Goal: Task Accomplishment & Management: Manage account settings

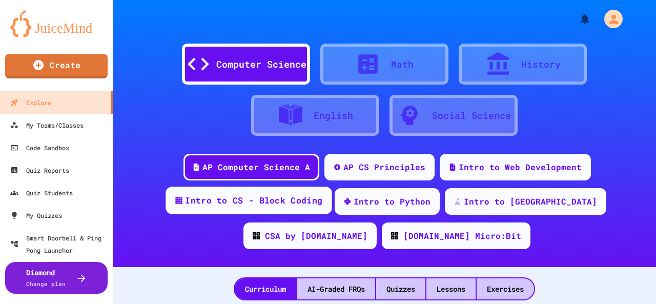
click at [243, 200] on div "Intro to CS - Block Coding" at bounding box center [253, 200] width 137 height 13
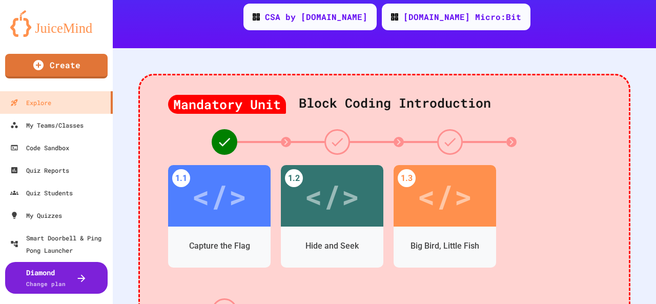
scroll to position [256, 0]
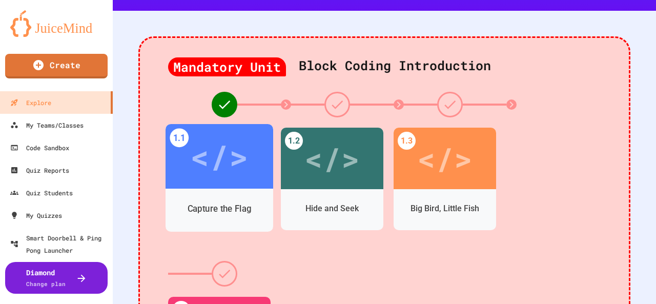
click at [231, 162] on div "</>" at bounding box center [219, 156] width 58 height 49
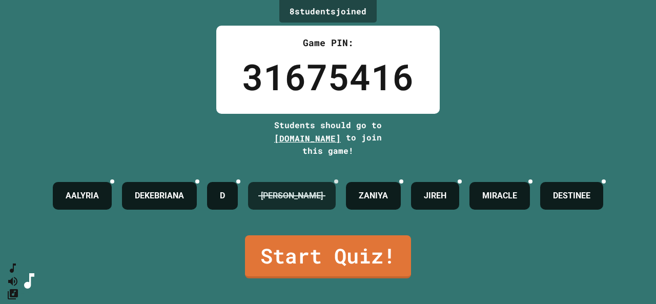
click at [346, 184] on icon at bounding box center [342, 187] width 7 height 7
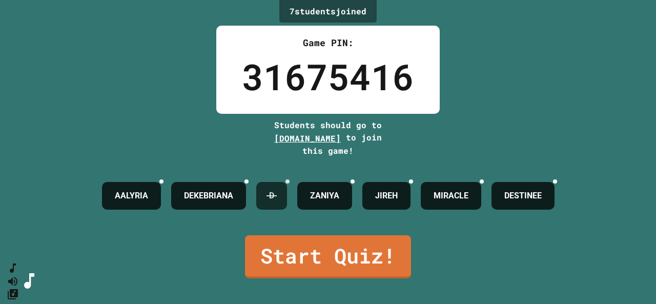
click at [289, 179] on div at bounding box center [287, 181] width 4 height 4
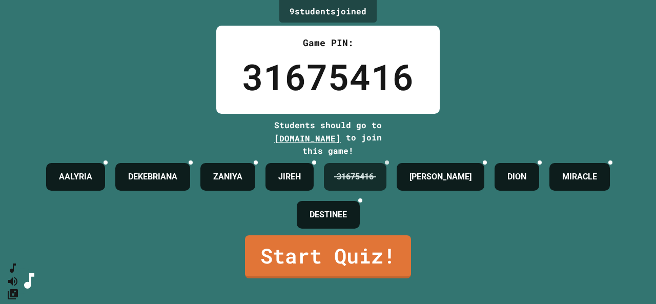
click at [387, 162] on icon at bounding box center [387, 162] width 0 height 0
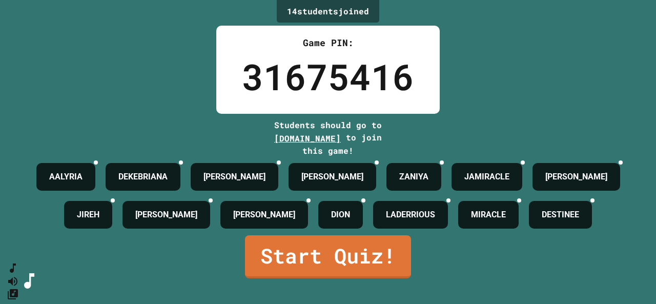
scroll to position [45, 0]
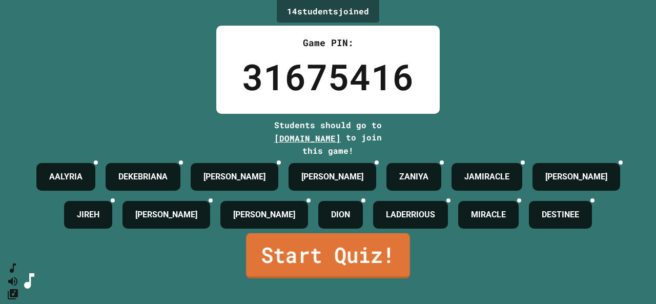
click at [318, 270] on link "Start Quiz!" at bounding box center [328, 255] width 164 height 45
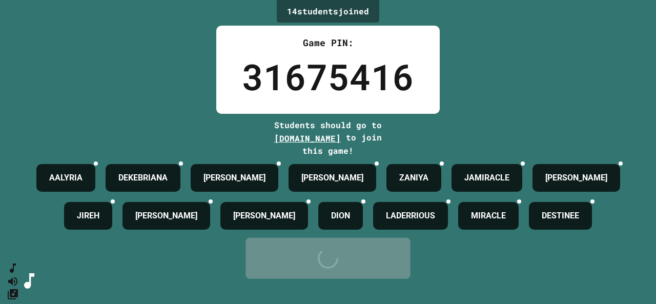
scroll to position [0, 0]
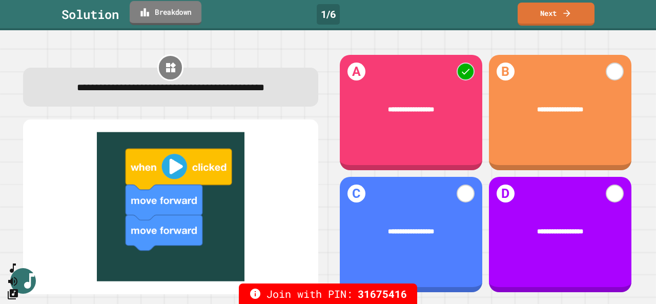
click at [177, 12] on link "Breakdown" at bounding box center [166, 13] width 72 height 24
click at [540, 13] on link "Next" at bounding box center [556, 13] width 76 height 24
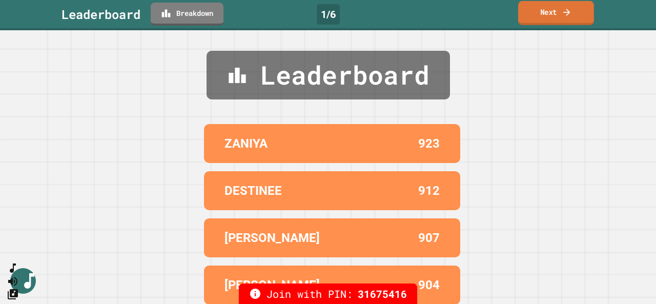
click at [559, 18] on link "Next" at bounding box center [556, 13] width 76 height 24
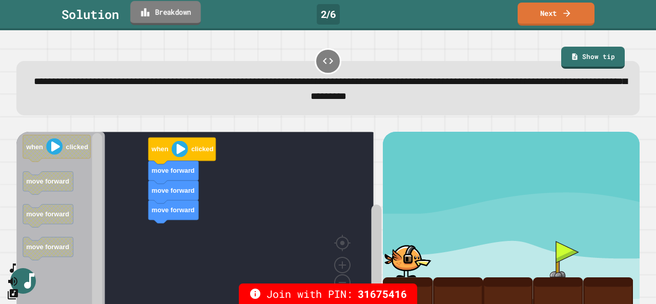
click at [168, 12] on link "Breakdown" at bounding box center [165, 13] width 70 height 24
click at [545, 15] on link "Next" at bounding box center [556, 13] width 76 height 24
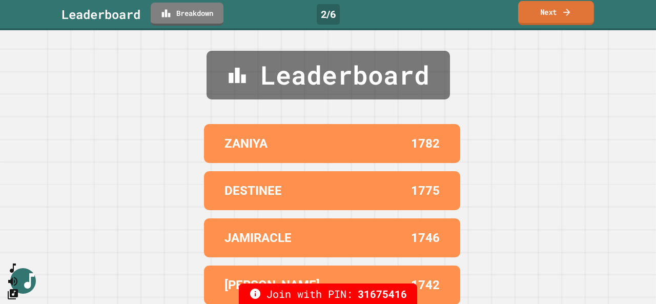
click at [560, 18] on link "Next" at bounding box center [556, 13] width 76 height 24
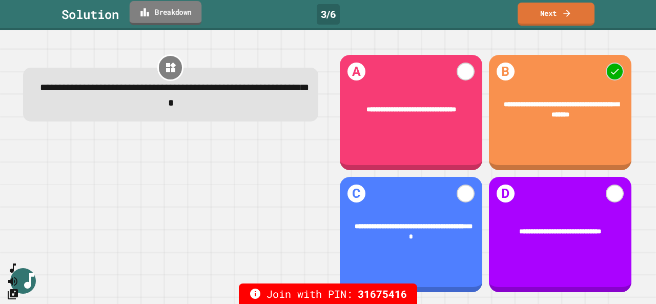
click at [137, 7] on link "Breakdown" at bounding box center [166, 13] width 72 height 24
click at [557, 14] on link "Next" at bounding box center [556, 13] width 74 height 24
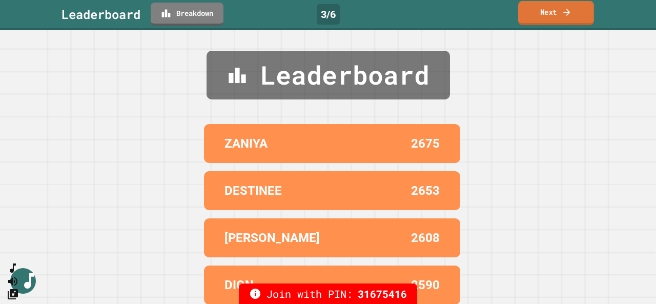
click at [557, 14] on link "Next" at bounding box center [556, 13] width 76 height 24
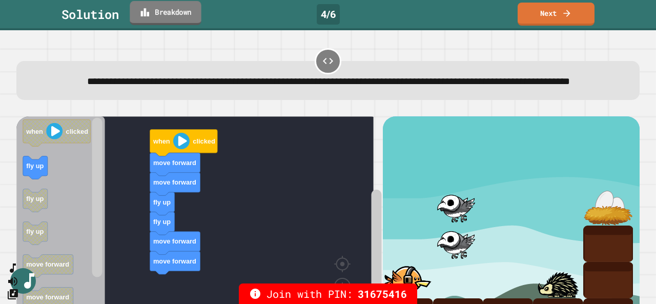
click at [178, 13] on link "Breakdown" at bounding box center [165, 13] width 71 height 24
click at [534, 14] on link "Next" at bounding box center [556, 13] width 76 height 24
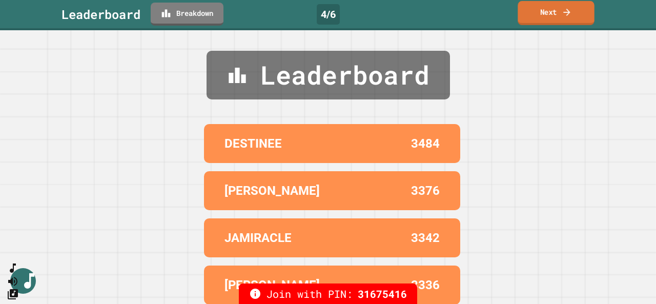
click at [564, 15] on icon at bounding box center [567, 12] width 10 height 11
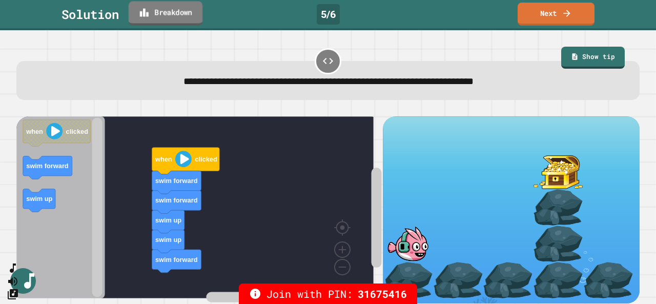
click at [149, 20] on link "Breakdown" at bounding box center [166, 13] width 74 height 24
click at [567, 14] on icon at bounding box center [567, 12] width 10 height 11
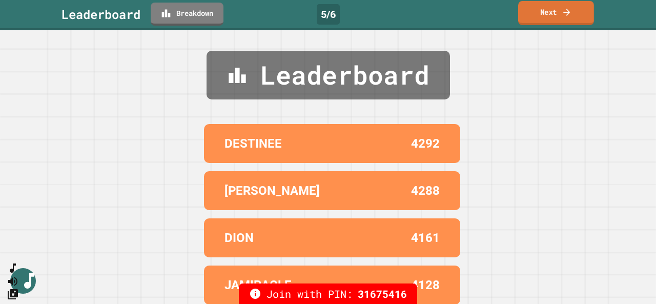
click at [537, 16] on link "Next" at bounding box center [556, 13] width 76 height 24
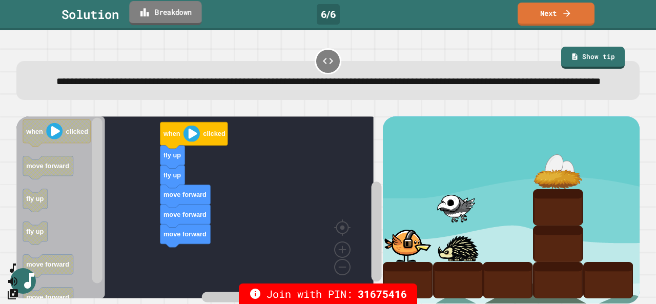
click at [148, 14] on icon at bounding box center [144, 12] width 10 height 11
click at [554, 15] on link "Next" at bounding box center [555, 13] width 77 height 24
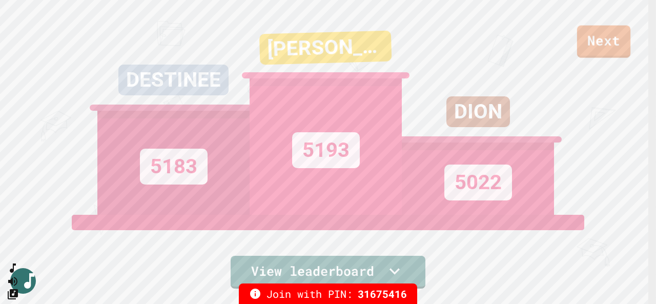
click at [618, 43] on link "Next" at bounding box center [603, 42] width 53 height 32
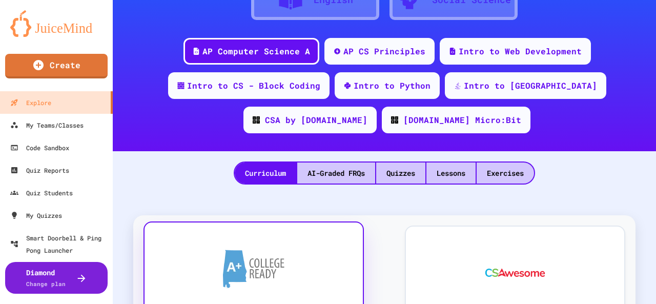
scroll to position [102, 0]
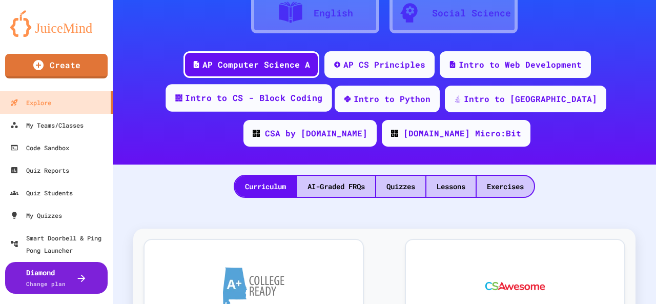
click at [247, 102] on div "Intro to CS - Block Coding" at bounding box center [253, 98] width 137 height 13
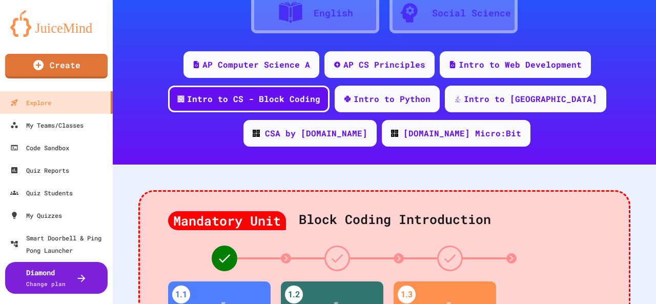
scroll to position [256, 0]
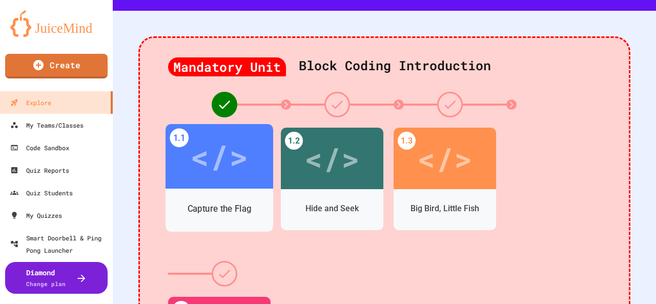
click at [224, 163] on div "</>" at bounding box center [219, 156] width 58 height 49
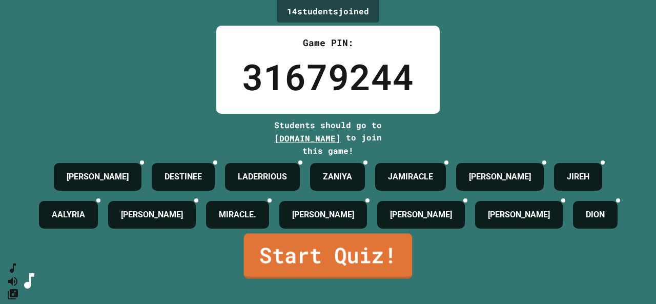
click at [303, 273] on link "Start Quiz!" at bounding box center [328, 255] width 169 height 45
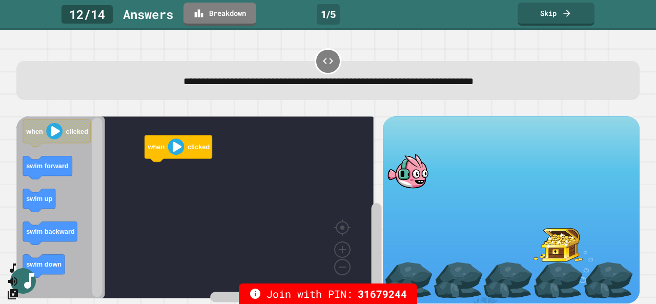
click at [302, 271] on rect "Blockly Workspace" at bounding box center [194, 207] width 357 height 182
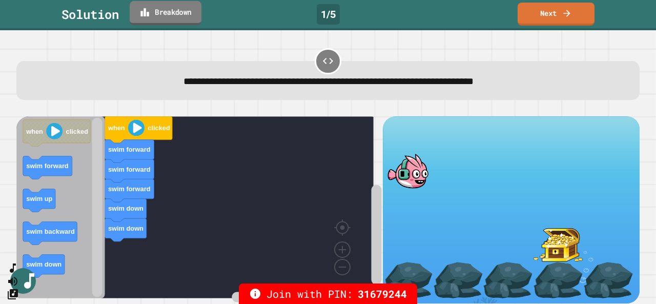
click at [182, 14] on link "Breakdown" at bounding box center [166, 13] width 72 height 24
click at [564, 8] on icon at bounding box center [567, 12] width 10 height 11
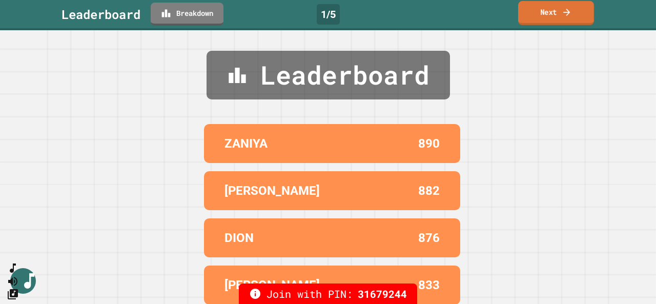
click at [571, 17] on icon at bounding box center [567, 12] width 10 height 11
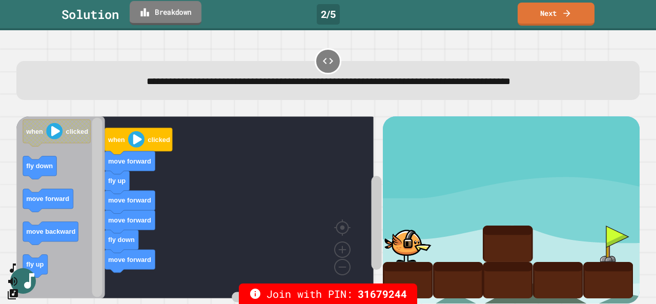
click at [169, 11] on link "Breakdown" at bounding box center [166, 13] width 72 height 24
click at [566, 19] on link "Next" at bounding box center [556, 13] width 76 height 24
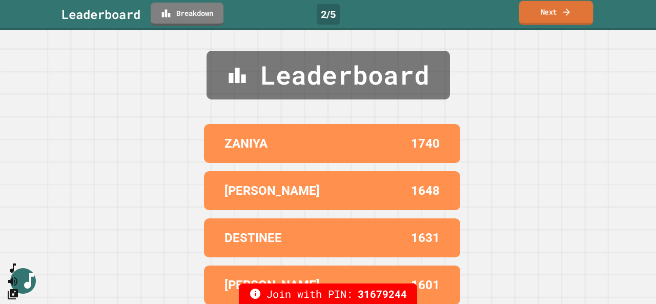
click at [529, 22] on link "Next" at bounding box center [556, 13] width 74 height 24
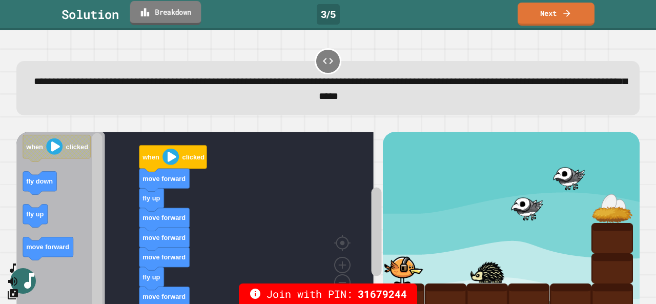
click at [149, 12] on icon at bounding box center [145, 12] width 10 height 11
click at [532, 26] on div "Solution Breakdown 3 / 5 Next" at bounding box center [328, 15] width 656 height 30
click at [536, 12] on link "Next" at bounding box center [556, 13] width 70 height 24
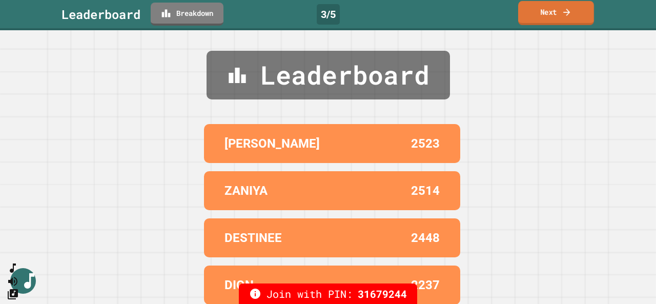
click at [542, 20] on link "Next" at bounding box center [556, 13] width 76 height 24
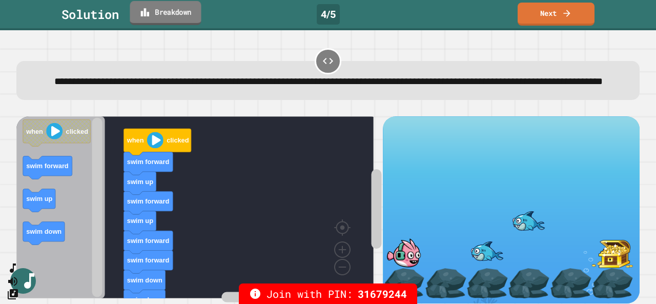
click at [192, 12] on link "Breakdown" at bounding box center [165, 13] width 71 height 24
click at [552, 14] on link "Next" at bounding box center [556, 13] width 76 height 24
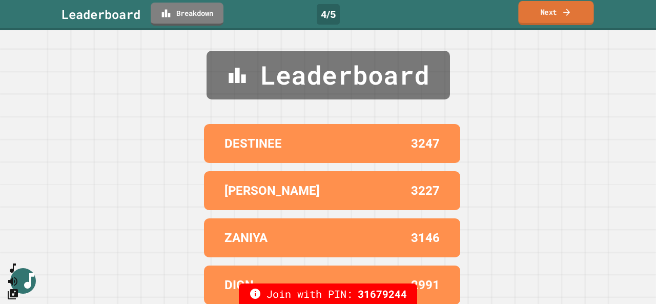
click at [562, 15] on icon at bounding box center [567, 12] width 10 height 11
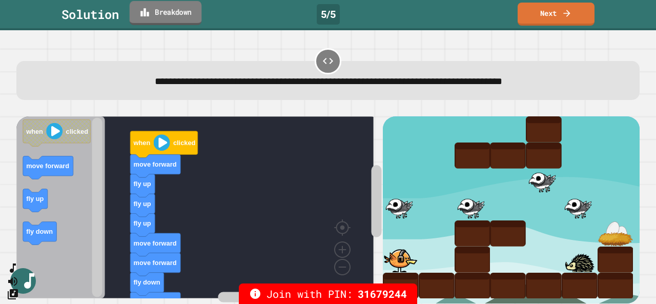
click at [178, 16] on link "Breakdown" at bounding box center [166, 13] width 72 height 24
click at [556, 14] on link "Next" at bounding box center [556, 13] width 76 height 24
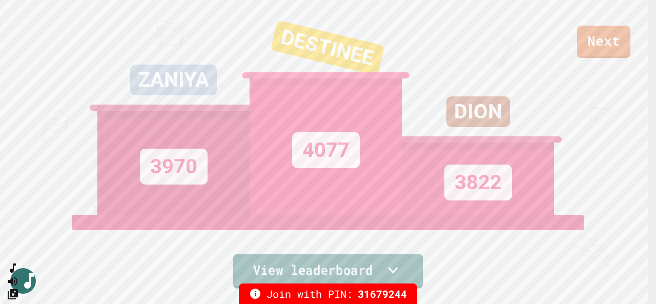
click at [393, 264] on icon at bounding box center [393, 270] width 20 height 22
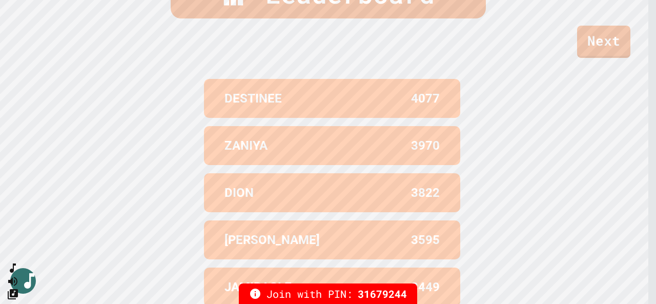
scroll to position [426, 0]
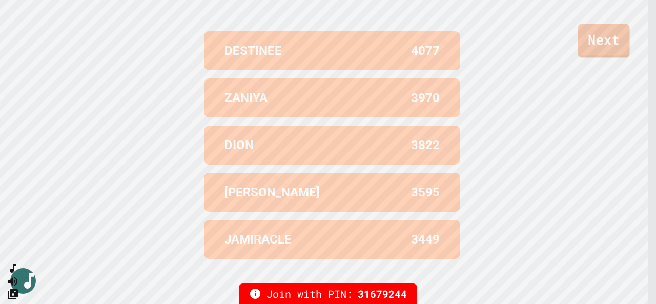
click at [598, 49] on link "Next" at bounding box center [603, 41] width 52 height 34
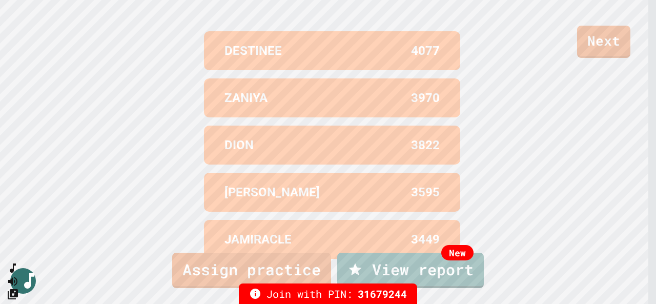
scroll to position [51, 0]
drag, startPoint x: 654, startPoint y: 206, endPoint x: 655, endPoint y: 133, distance: 73.3
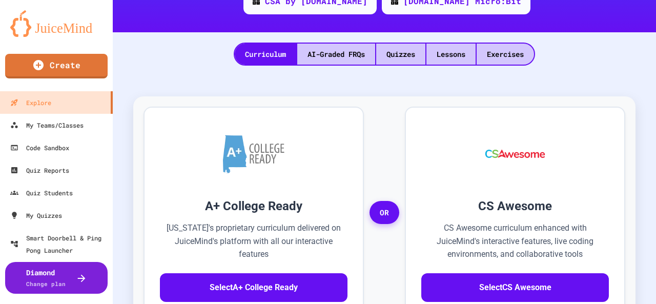
scroll to position [102, 0]
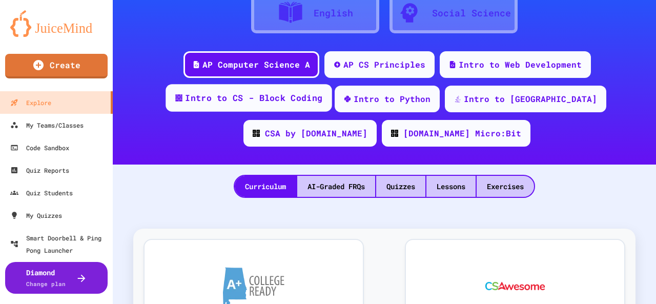
click at [247, 97] on div "Intro to CS - Block Coding" at bounding box center [253, 98] width 137 height 13
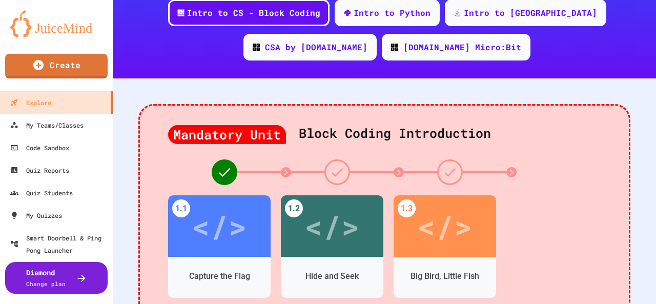
scroll to position [307, 0]
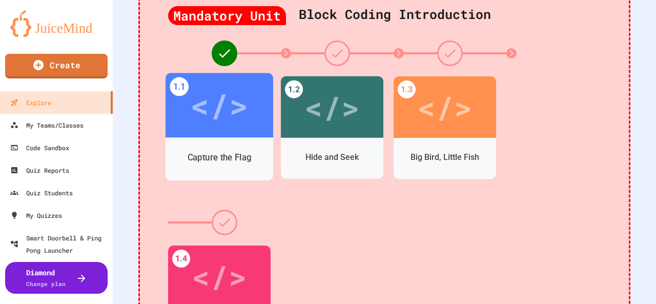
click at [229, 131] on div "</>" at bounding box center [219, 105] width 108 height 65
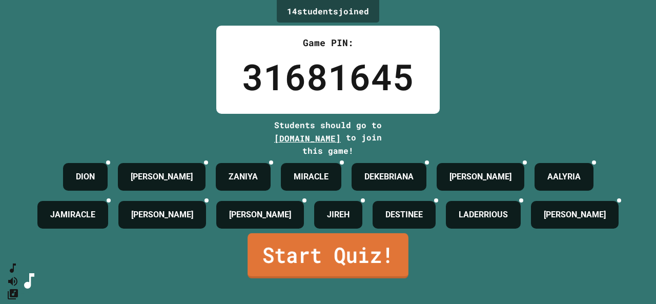
click at [321, 270] on link "Start Quiz!" at bounding box center [327, 255] width 161 height 45
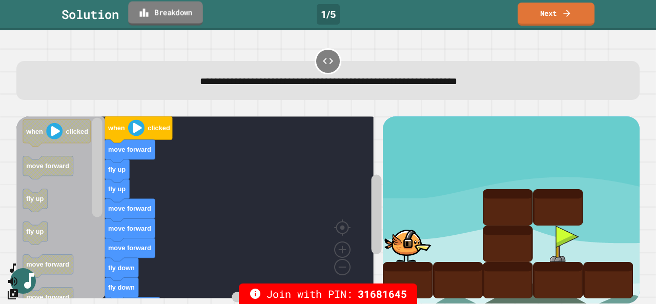
click at [178, 20] on link "Breakdown" at bounding box center [165, 14] width 75 height 24
click at [541, 11] on link "Next" at bounding box center [556, 13] width 76 height 24
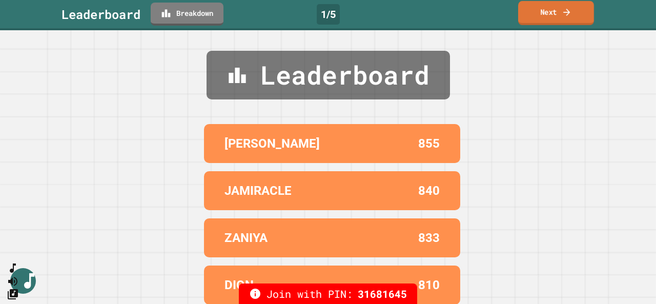
click at [548, 17] on link "Next" at bounding box center [556, 13] width 76 height 24
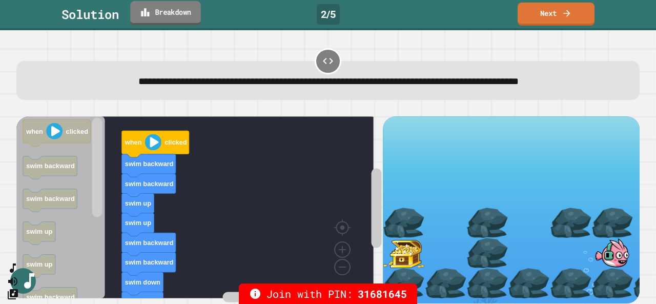
click at [165, 16] on link "Breakdown" at bounding box center [165, 13] width 70 height 24
click at [559, 17] on link "Next" at bounding box center [556, 13] width 78 height 24
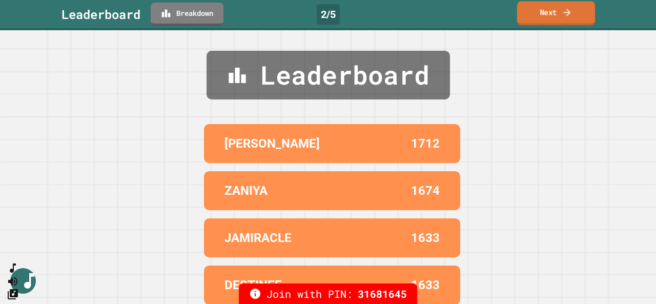
click at [540, 18] on link "Next" at bounding box center [556, 13] width 78 height 24
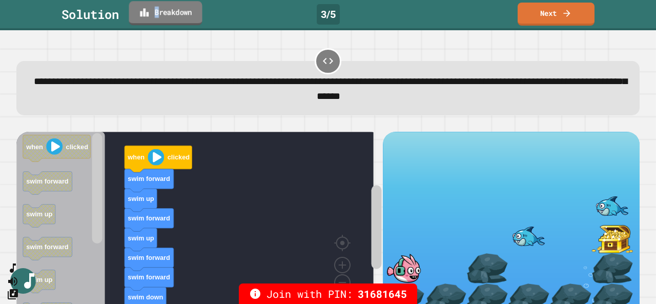
click at [159, 13] on link "Breakdown" at bounding box center [165, 13] width 73 height 24
click at [542, 12] on link "Next" at bounding box center [556, 13] width 75 height 24
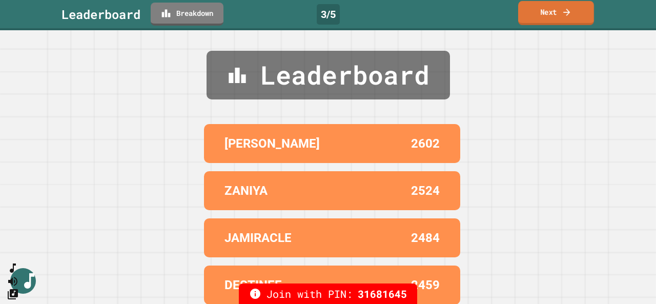
click at [565, 17] on icon at bounding box center [567, 12] width 10 height 11
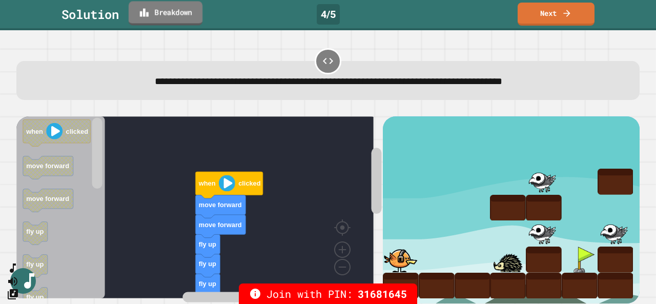
click at [183, 18] on link "Breakdown" at bounding box center [166, 13] width 74 height 24
click at [563, 12] on icon at bounding box center [567, 12] width 10 height 11
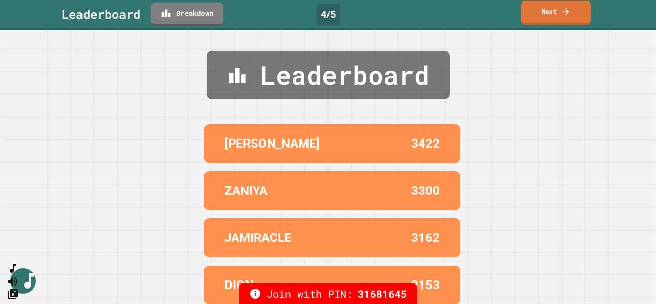
click at [542, 16] on link "Next" at bounding box center [556, 13] width 70 height 24
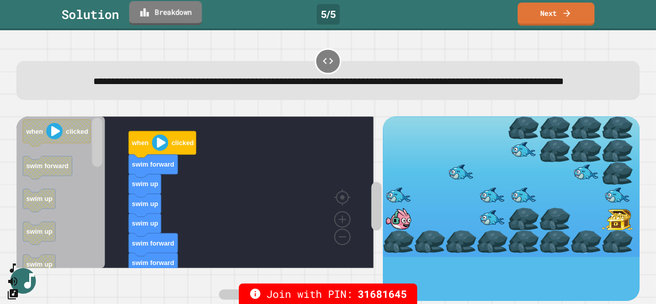
click at [166, 12] on link "Breakdown" at bounding box center [165, 13] width 73 height 24
click at [555, 13] on link "Next" at bounding box center [556, 13] width 76 height 24
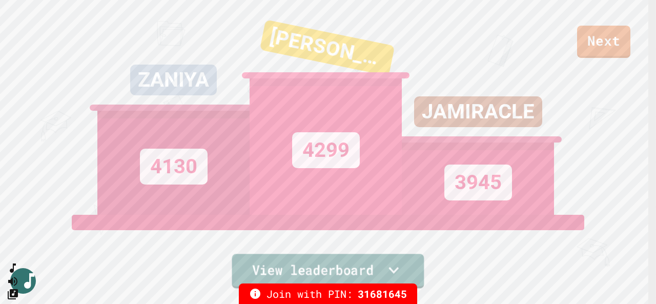
click at [390, 264] on icon at bounding box center [394, 270] width 20 height 22
click at [593, 44] on link "Next" at bounding box center [603, 41] width 52 height 34
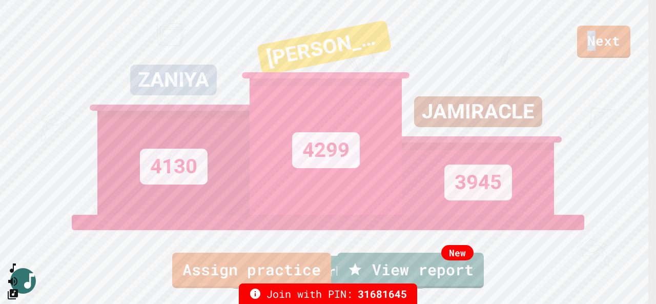
scroll to position [51, 0]
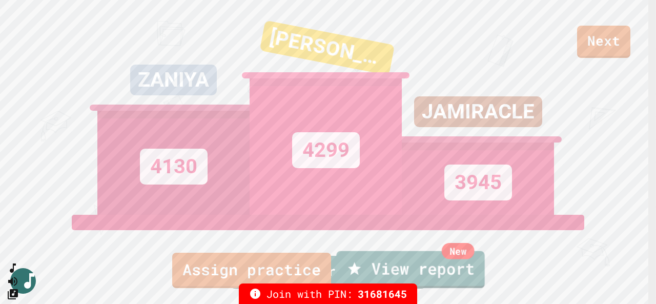
click at [435, 276] on link "New View report" at bounding box center [410, 269] width 149 height 37
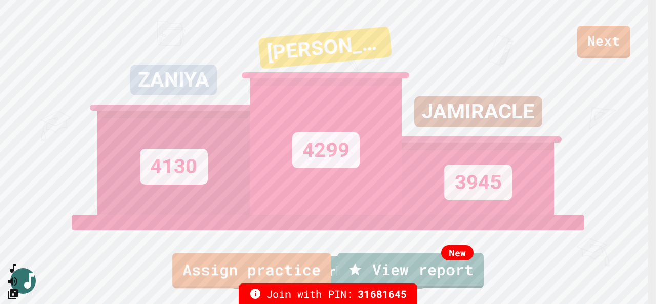
scroll to position [56, 0]
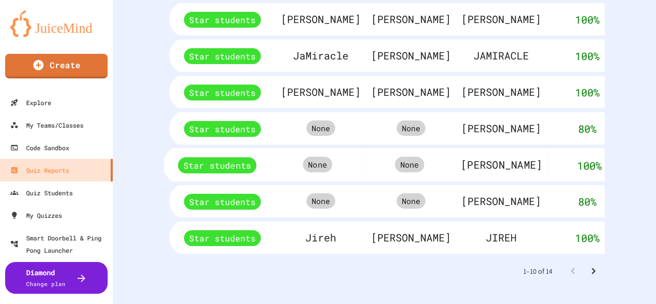
scroll to position [598, 0]
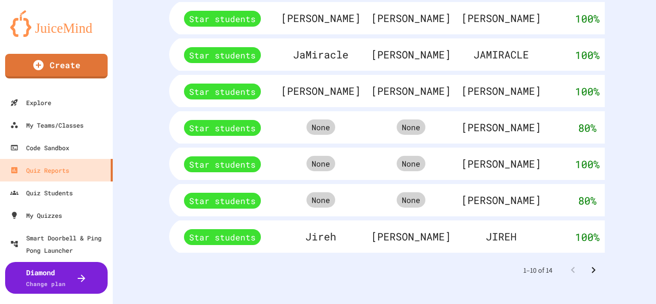
click at [592, 266] on icon "Go to next page" at bounding box center [594, 269] width 4 height 6
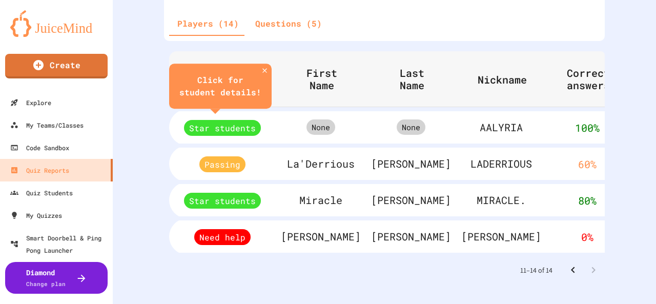
scroll to position [382, 0]
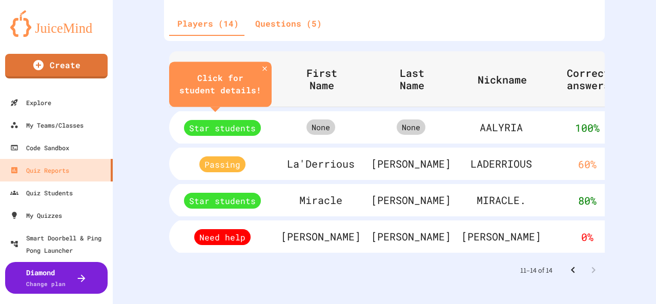
click at [597, 240] on div "Reports Live Finished Capture the Flag Your students scored above average . Sta…" at bounding box center [384, 152] width 543 height 304
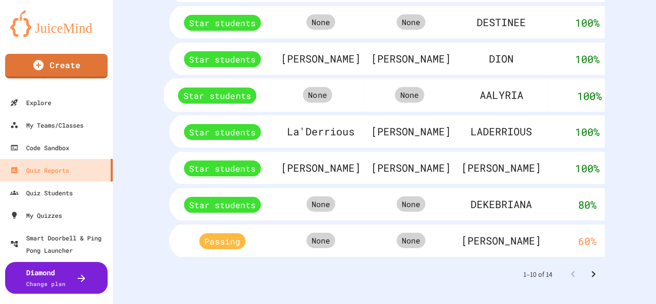
scroll to position [598, 0]
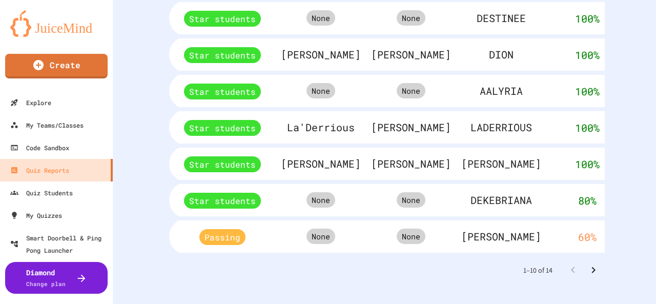
click at [587, 264] on icon "Go to next page" at bounding box center [593, 270] width 12 height 12
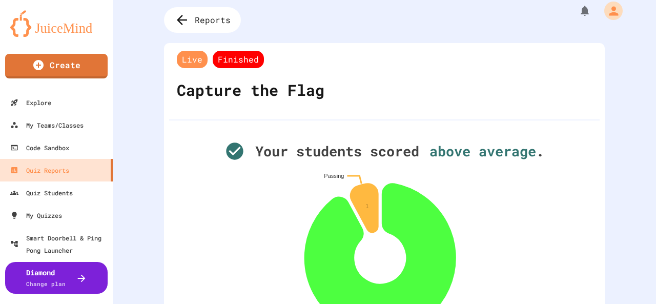
scroll to position [0, 0]
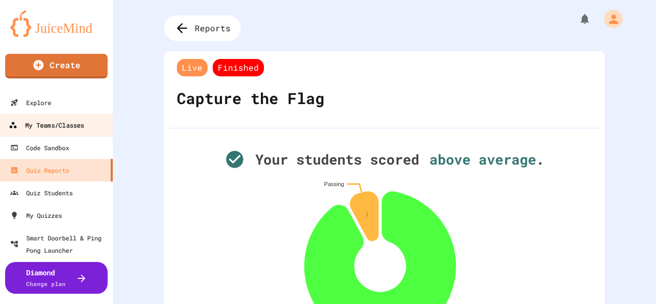
click at [45, 131] on div "My Teams/Classes" at bounding box center [46, 125] width 75 height 13
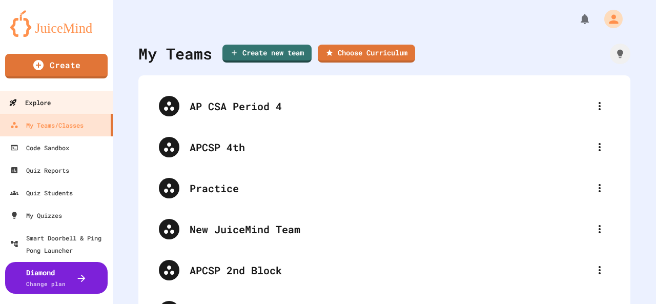
click at [40, 99] on div "Explore" at bounding box center [30, 102] width 42 height 13
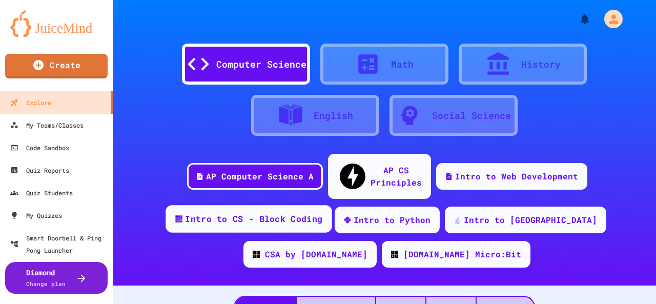
click at [248, 213] on div "Intro to CS - Block Coding" at bounding box center [253, 219] width 137 height 13
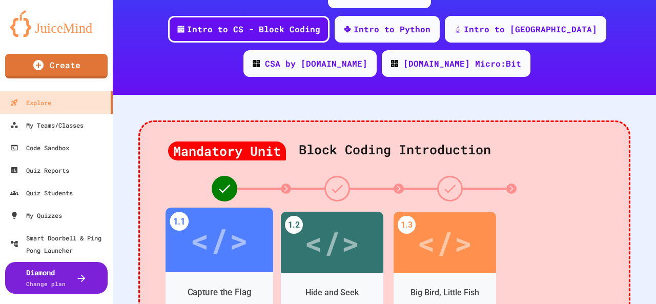
scroll to position [205, 0]
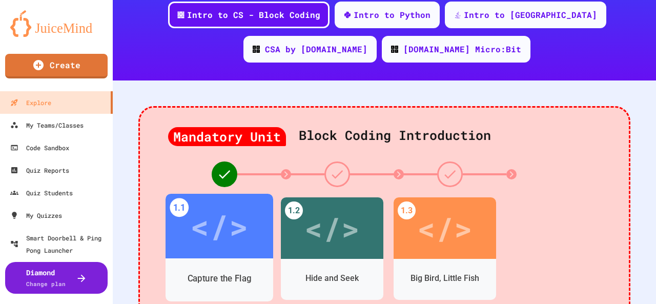
click at [230, 230] on div "</>" at bounding box center [219, 226] width 58 height 49
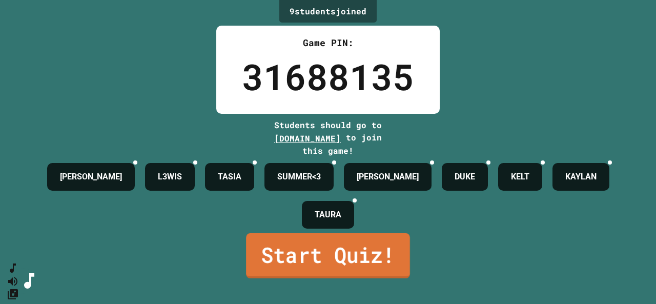
click at [299, 275] on link "Start Quiz!" at bounding box center [328, 255] width 164 height 45
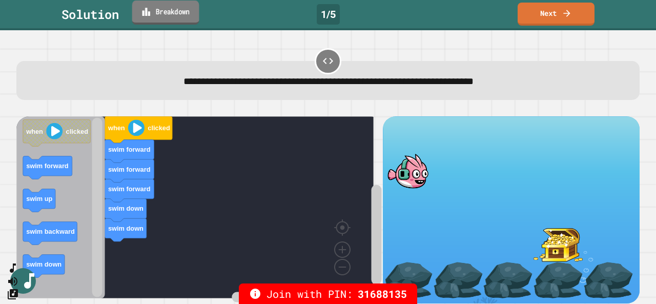
click at [161, 18] on link "Breakdown" at bounding box center [165, 13] width 67 height 24
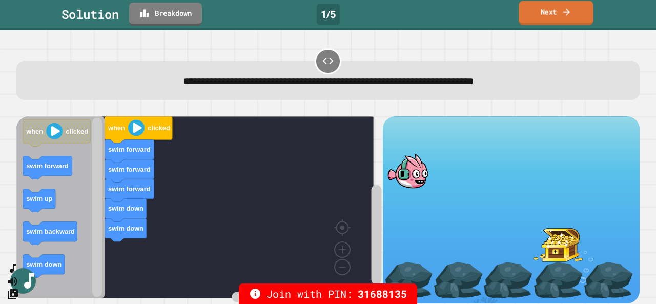
click at [576, 15] on link "Next" at bounding box center [556, 13] width 74 height 24
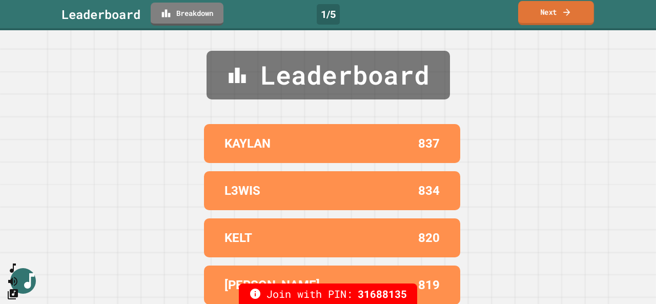
click at [564, 15] on icon at bounding box center [567, 12] width 10 height 11
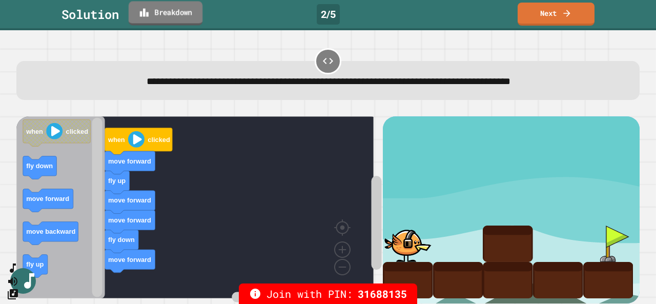
click at [155, 12] on link "Breakdown" at bounding box center [166, 13] width 74 height 24
click at [567, 7] on icon at bounding box center [567, 12] width 10 height 11
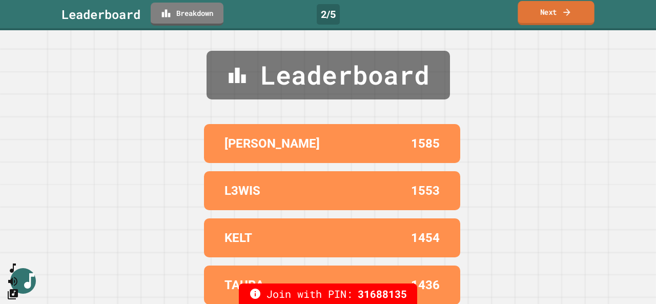
click at [564, 9] on icon at bounding box center [567, 12] width 10 height 11
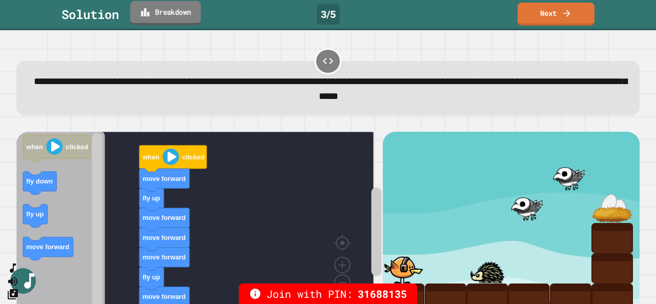
click at [173, 12] on link "Breakdown" at bounding box center [165, 13] width 70 height 24
click at [556, 17] on link "Next" at bounding box center [556, 13] width 76 height 24
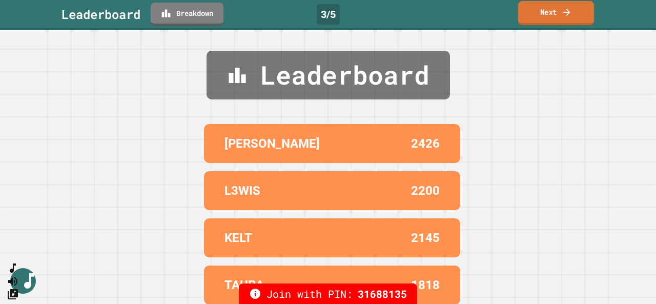
click at [544, 9] on link "Next" at bounding box center [556, 13] width 76 height 24
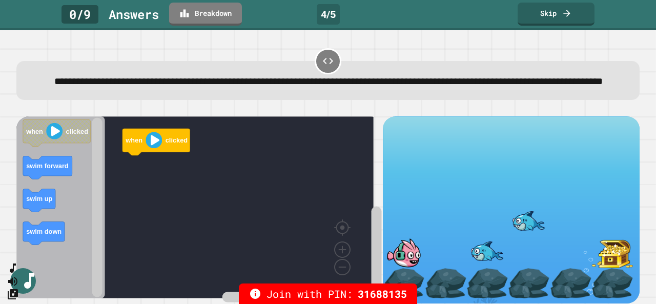
drag, startPoint x: 513, startPoint y: 24, endPoint x: 504, endPoint y: 76, distance: 53.7
drag, startPoint x: 504, startPoint y: 76, endPoint x: 606, endPoint y: 192, distance: 154.6
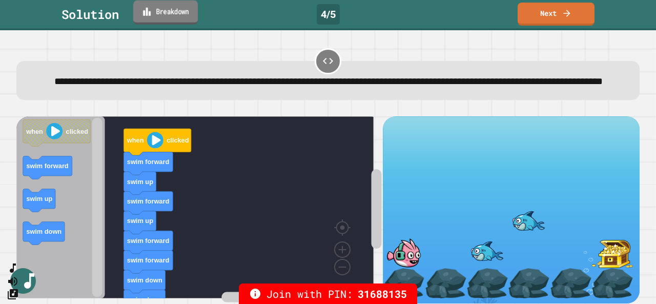
click at [148, 11] on icon at bounding box center [146, 11] width 9 height 11
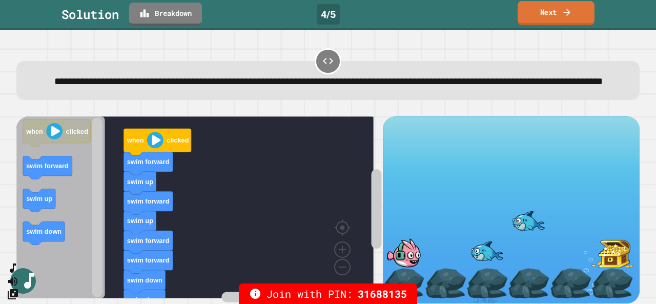
click at [552, 16] on link "Next" at bounding box center [555, 13] width 77 height 24
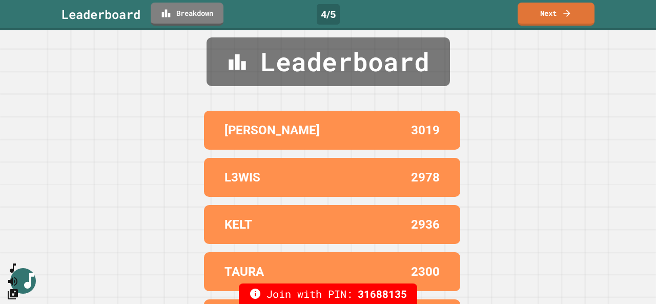
scroll to position [51, 0]
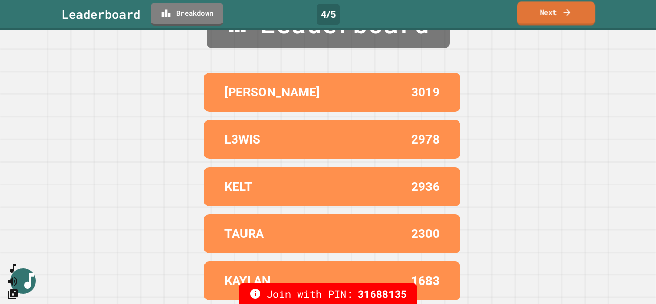
click at [569, 15] on icon at bounding box center [567, 12] width 10 height 11
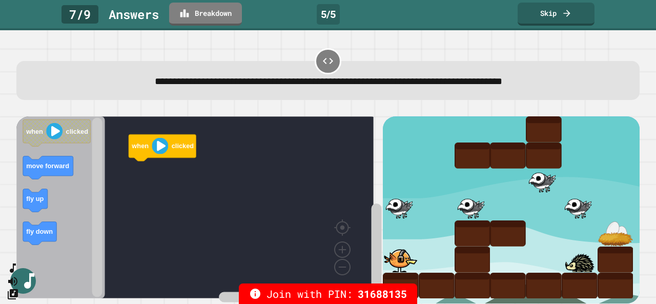
click at [386, 57] on div "**********" at bounding box center [328, 74] width 630 height 60
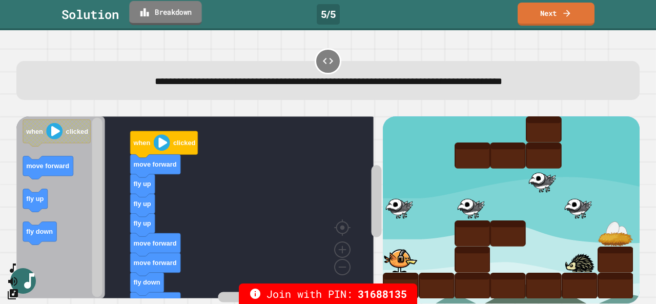
click at [153, 12] on link "Breakdown" at bounding box center [165, 13] width 72 height 24
click at [561, 19] on link "Next" at bounding box center [555, 13] width 77 height 24
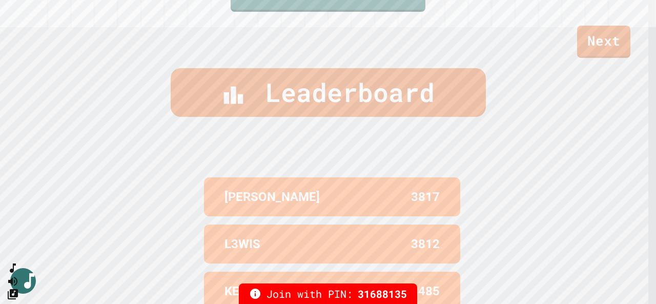
scroll to position [273, 0]
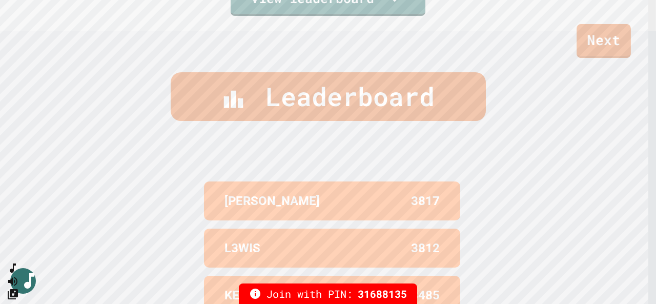
click at [606, 53] on link "Next" at bounding box center [603, 41] width 54 height 34
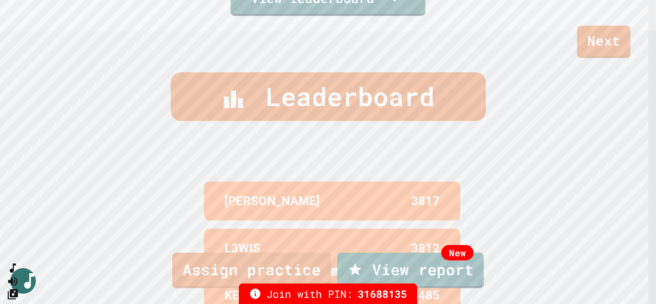
scroll to position [56, 0]
click at [366, 271] on link "New View report" at bounding box center [411, 269] width 146 height 37
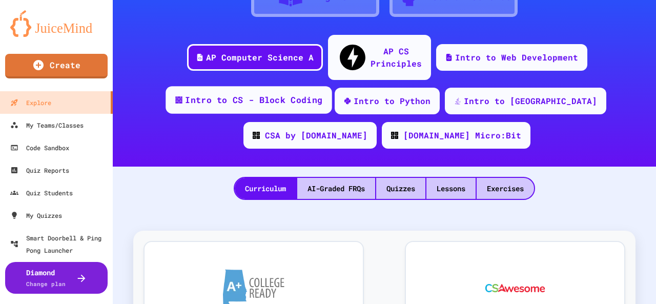
scroll to position [102, 0]
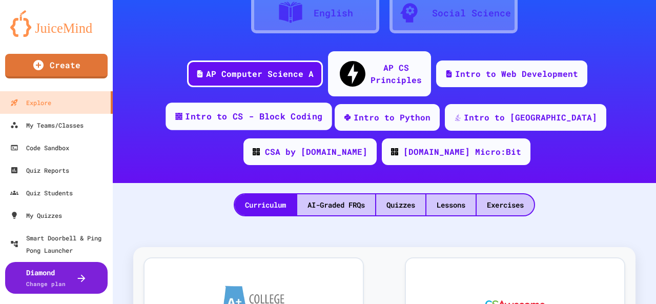
click at [243, 110] on div "Intro to CS - Block Coding" at bounding box center [253, 116] width 137 height 13
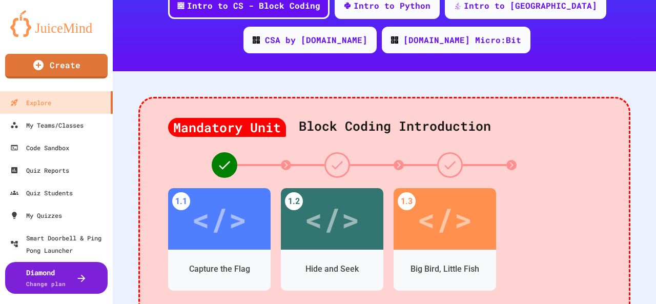
scroll to position [307, 0]
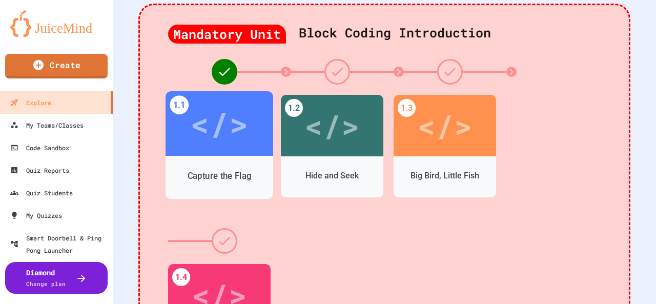
click at [235, 156] on div "Capture the Flag" at bounding box center [219, 177] width 108 height 43
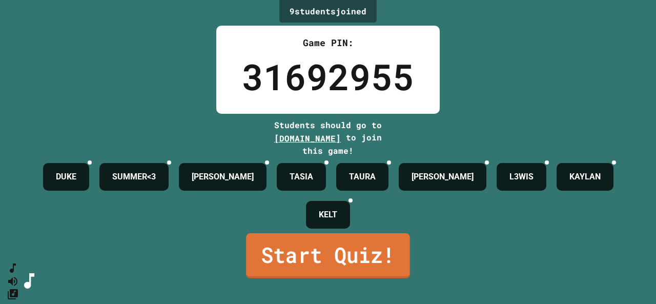
click at [331, 268] on link "Start Quiz!" at bounding box center [328, 255] width 164 height 45
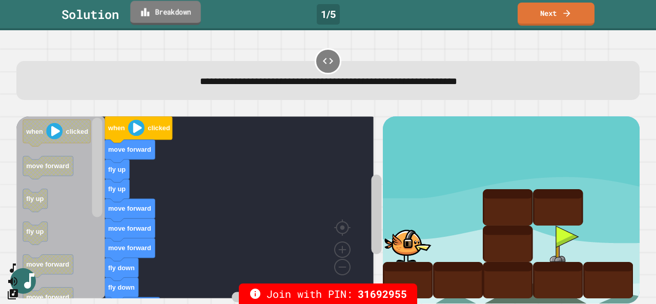
click at [199, 22] on link "Breakdown" at bounding box center [165, 13] width 70 height 24
click at [560, 16] on link "Next" at bounding box center [556, 13] width 70 height 24
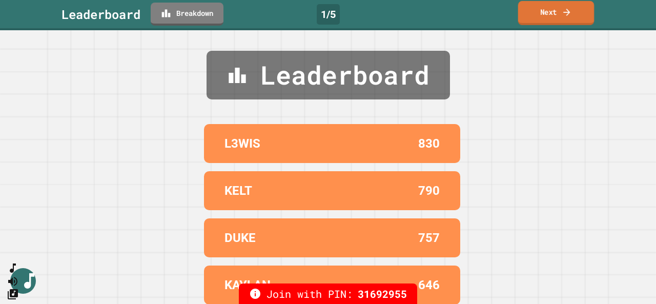
click at [534, 10] on link "Next" at bounding box center [556, 13] width 76 height 24
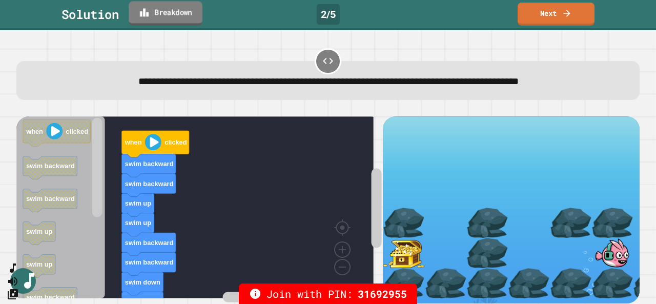
click at [168, 11] on link "Breakdown" at bounding box center [166, 13] width 74 height 24
click at [542, 12] on link "Next" at bounding box center [556, 13] width 76 height 24
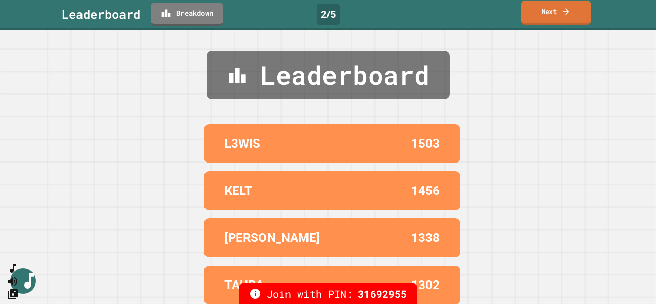
click at [557, 14] on link "Next" at bounding box center [556, 13] width 70 height 24
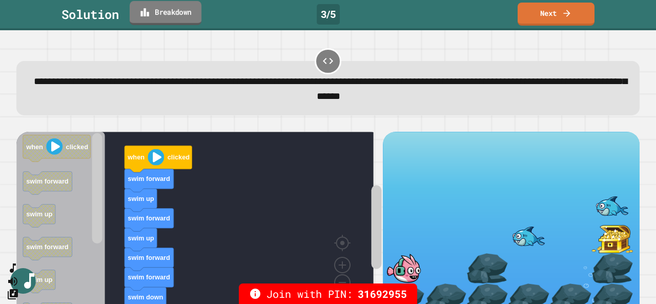
click at [183, 13] on link "Breakdown" at bounding box center [166, 13] width 72 height 24
click at [565, 19] on link "Next" at bounding box center [556, 13] width 72 height 24
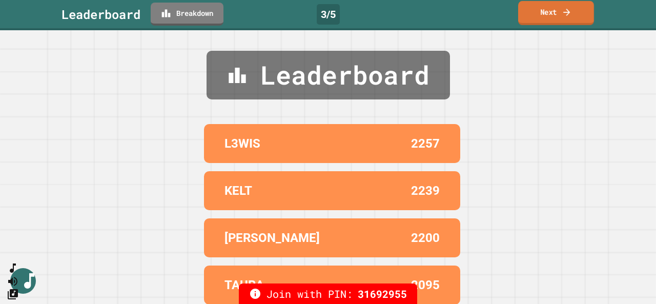
click at [565, 19] on link "Next" at bounding box center [556, 13] width 76 height 24
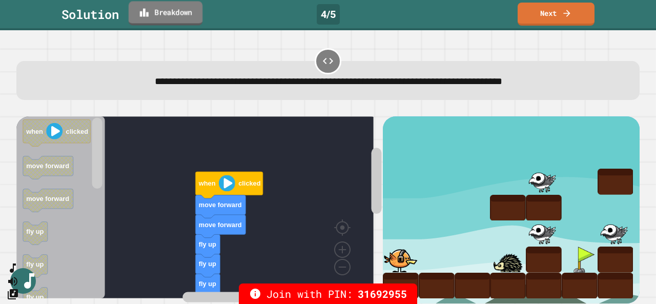
click at [171, 10] on link "Breakdown" at bounding box center [166, 13] width 74 height 24
click at [553, 18] on link "Next" at bounding box center [556, 13] width 78 height 24
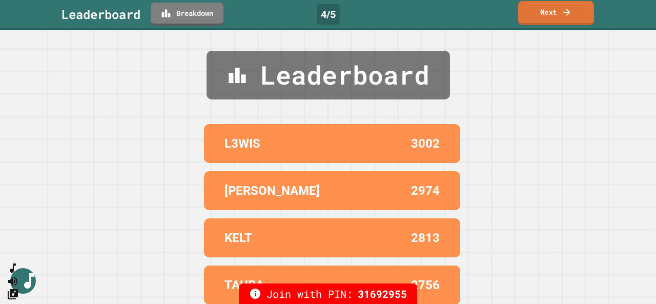
click at [563, 13] on icon at bounding box center [567, 12] width 10 height 11
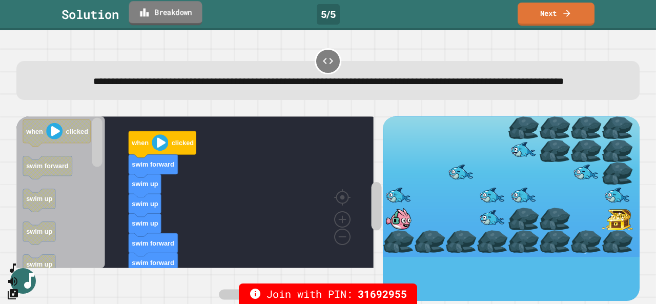
click at [142, 15] on icon at bounding box center [144, 12] width 9 height 8
click at [560, 3] on link "Next" at bounding box center [556, 13] width 76 height 24
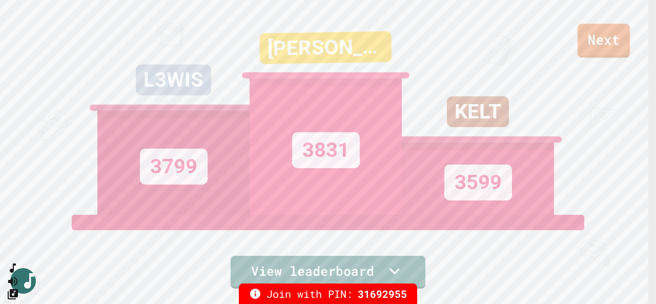
click at [591, 47] on link "Next" at bounding box center [603, 41] width 52 height 34
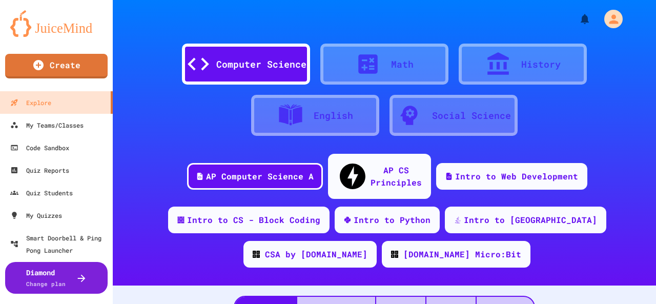
drag, startPoint x: 641, startPoint y: 66, endPoint x: 640, endPoint y: 61, distance: 5.1
click at [641, 66] on div "Computer Science Math History English Social Science" at bounding box center [384, 69] width 543 height 138
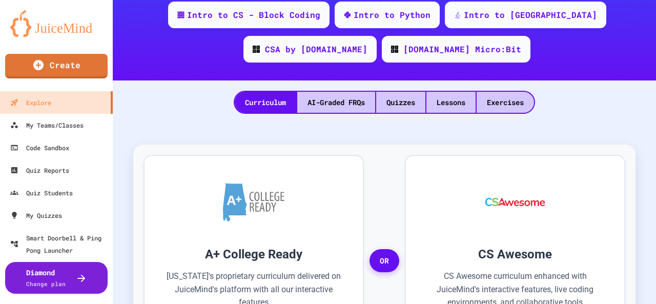
scroll to position [51, 0]
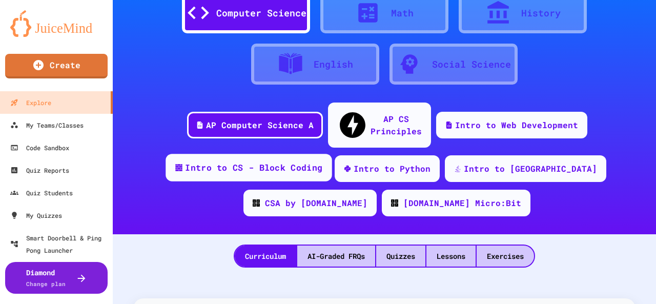
click at [212, 158] on div "Intro to CS - Block Coding" at bounding box center [248, 168] width 166 height 28
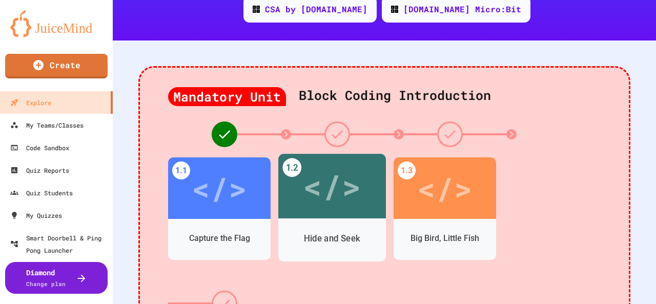
scroll to position [307, 0]
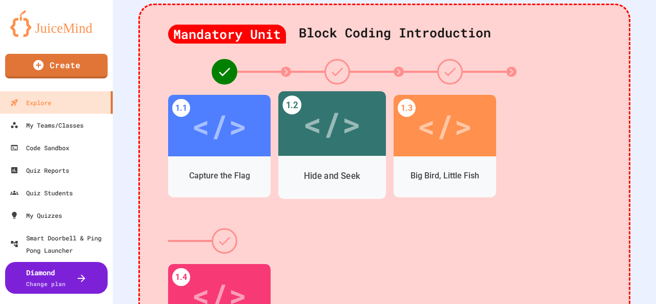
click at [336, 134] on div "</>" at bounding box center [332, 123] width 108 height 65
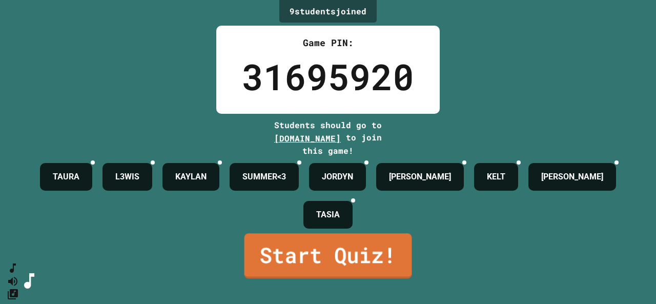
click at [373, 278] on link "Start Quiz!" at bounding box center [328, 255] width 168 height 45
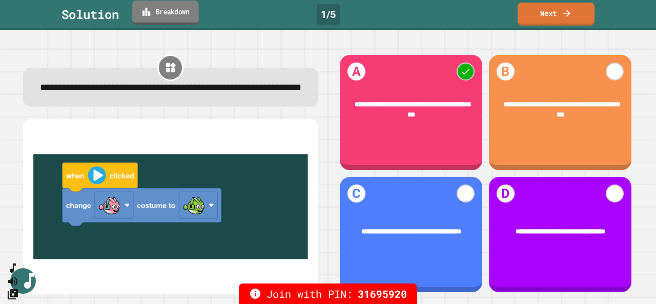
click at [176, 19] on link "Breakdown" at bounding box center [165, 13] width 67 height 24
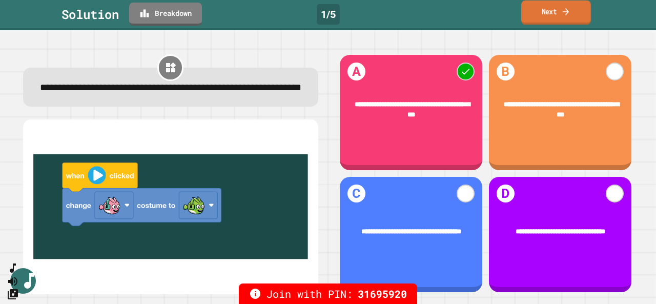
click at [555, 15] on link "Next" at bounding box center [556, 13] width 70 height 24
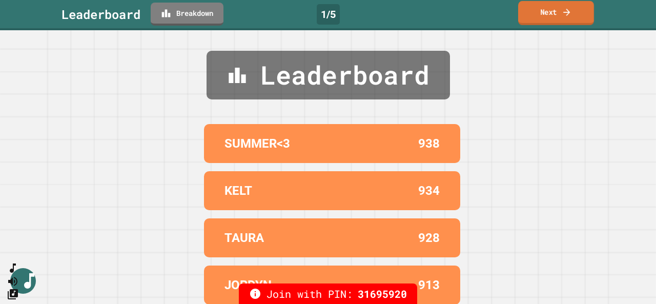
click at [552, 17] on link "Next" at bounding box center [556, 13] width 76 height 24
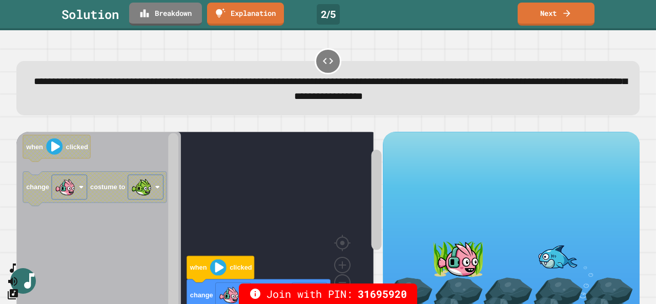
drag, startPoint x: 636, startPoint y: 90, endPoint x: 542, endPoint y: 57, distance: 100.3
click at [632, 67] on div "**********" at bounding box center [328, 167] width 656 height 274
click at [175, 14] on link "Breakdown" at bounding box center [166, 13] width 74 height 24
click at [552, 12] on link "Next" at bounding box center [556, 13] width 76 height 24
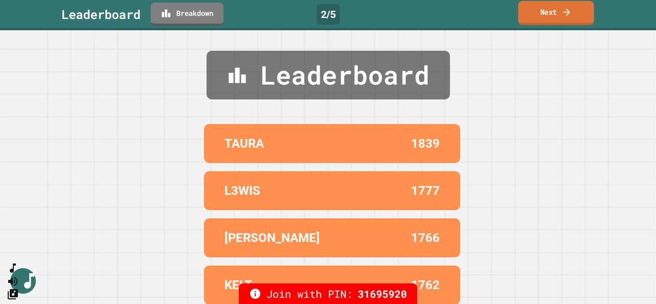
drag, startPoint x: 632, startPoint y: 29, endPoint x: 603, endPoint y: 23, distance: 29.8
click at [631, 29] on div "Leaderboard Breakdown 2 / 5 Next" at bounding box center [328, 15] width 656 height 30
click at [540, 17] on link "Next" at bounding box center [556, 13] width 76 height 24
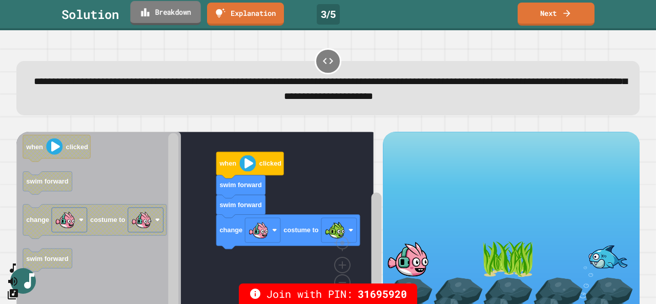
click at [178, 15] on link "Breakdown" at bounding box center [165, 13] width 70 height 24
click at [567, 10] on icon at bounding box center [567, 12] width 10 height 11
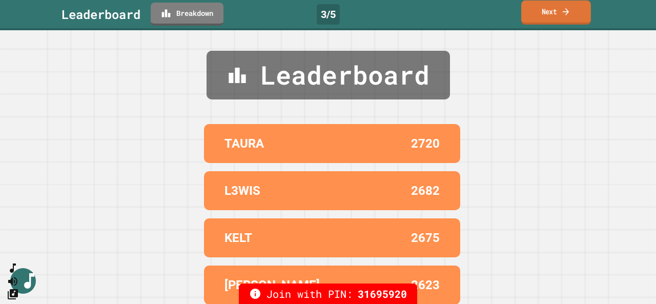
click at [575, 16] on link "Next" at bounding box center [556, 13] width 70 height 24
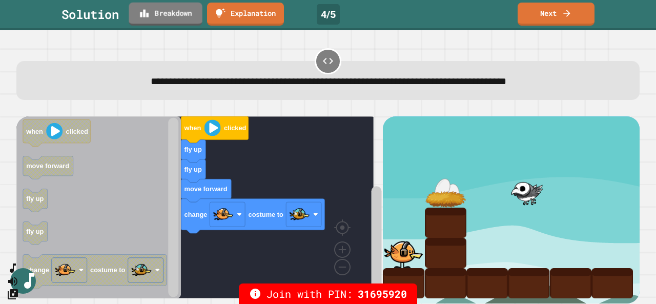
click at [184, 10] on link "Breakdown" at bounding box center [165, 14] width 73 height 23
click at [560, 12] on link "Next" at bounding box center [556, 13] width 78 height 24
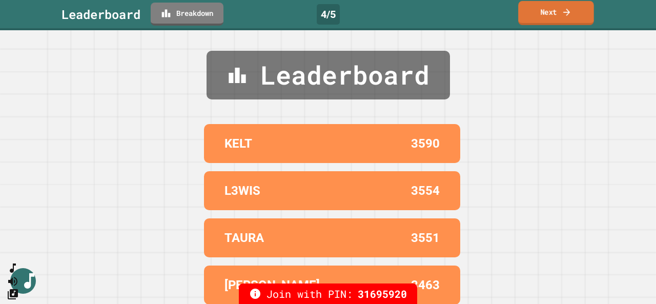
click at [545, 23] on link "Next" at bounding box center [556, 13] width 76 height 24
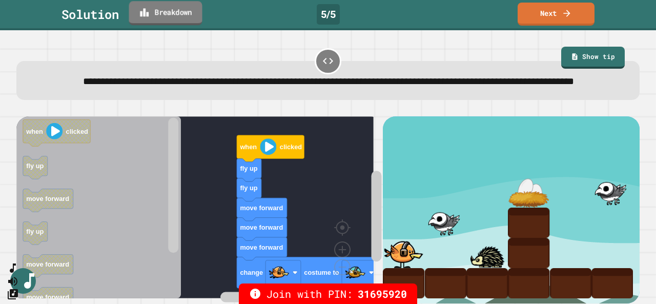
click at [173, 12] on link "Breakdown" at bounding box center [165, 13] width 73 height 24
click at [575, 10] on link "Next" at bounding box center [556, 13] width 76 height 24
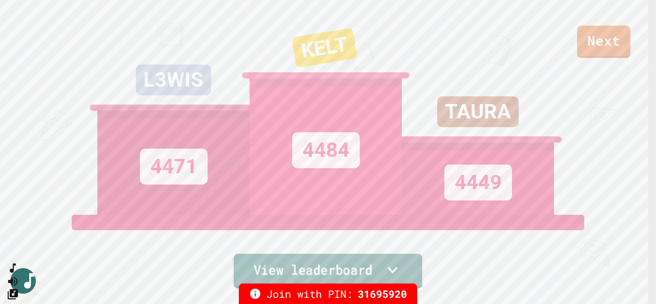
click at [266, 266] on link "View leaderboard" at bounding box center [328, 271] width 189 height 34
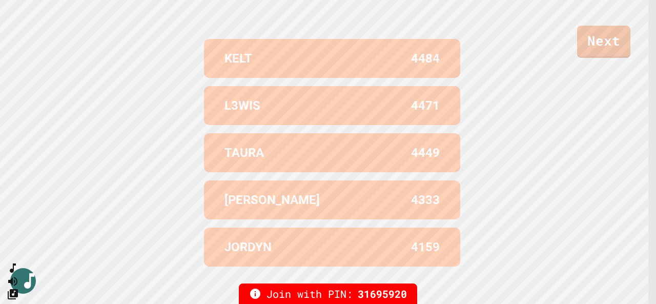
scroll to position [426, 0]
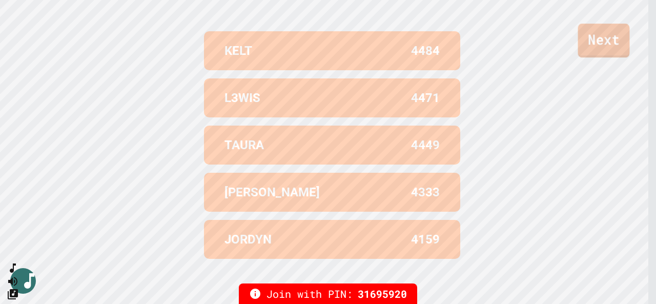
click at [614, 48] on link "Next" at bounding box center [604, 41] width 52 height 34
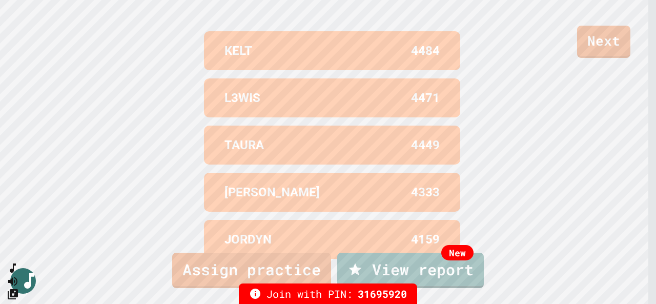
scroll to position [56, 0]
click at [259, 266] on link "Assign practice" at bounding box center [251, 269] width 151 height 37
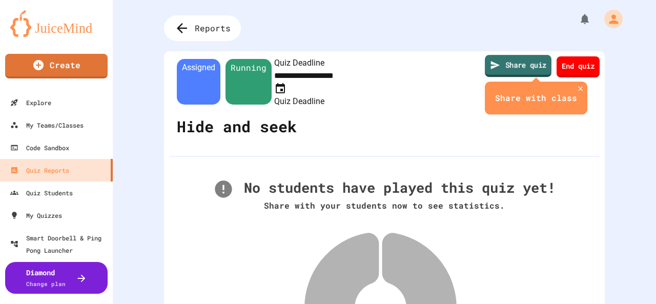
click at [514, 66] on link "Share quiz" at bounding box center [518, 66] width 67 height 22
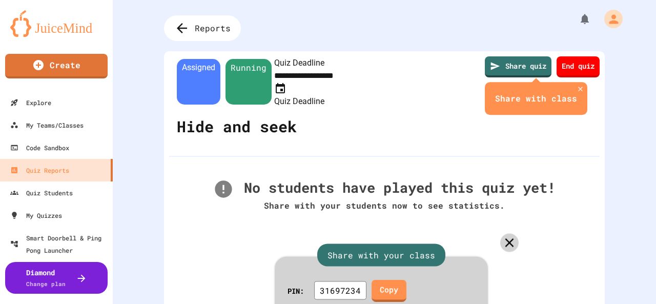
click at [502, 235] on icon at bounding box center [509, 242] width 15 height 15
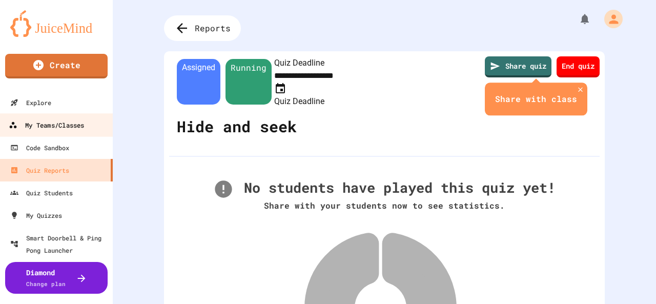
click at [44, 130] on div "My Teams/Classes" at bounding box center [46, 125] width 75 height 13
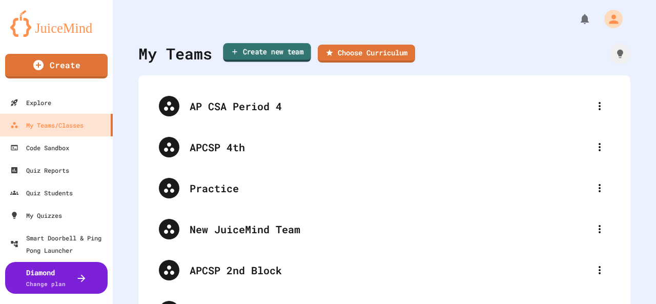
click at [287, 47] on link "Create new team" at bounding box center [267, 52] width 88 height 19
type input "*"
type input "**********"
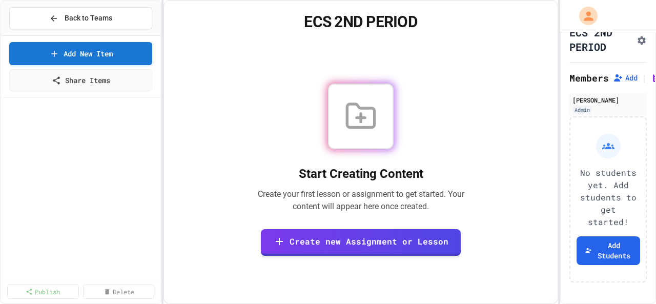
scroll to position [50, 0]
click at [588, 259] on div "No students yet. Add students to get started! Add Students" at bounding box center [607, 199] width 77 height 166
click at [589, 251] on button "Add Students" at bounding box center [608, 250] width 64 height 29
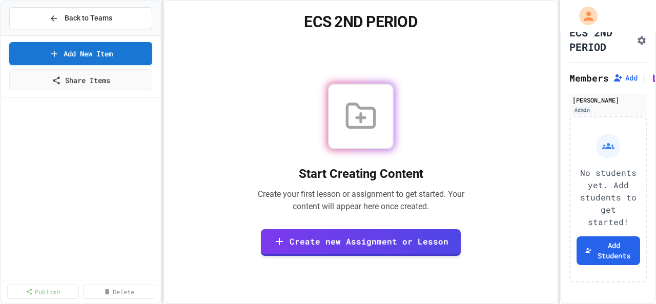
click at [51, 15] on icon at bounding box center [53, 18] width 9 height 9
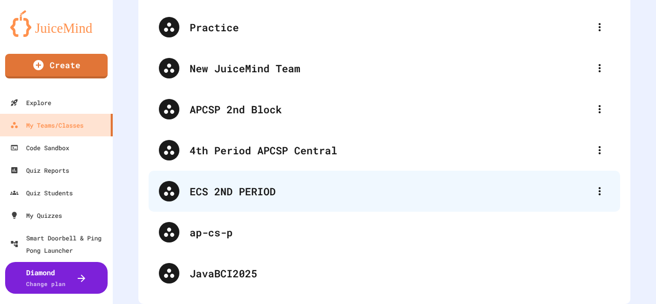
scroll to position [169, 0]
click at [222, 183] on div "ECS 2ND PERIOD" at bounding box center [390, 190] width 400 height 15
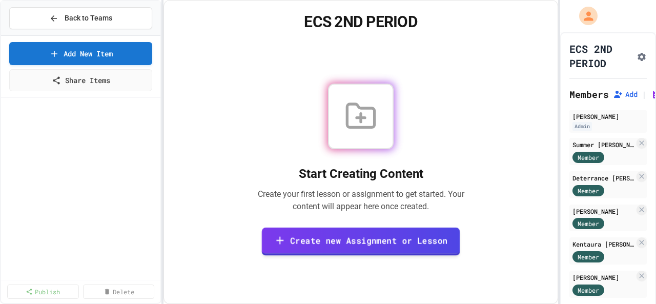
click at [328, 243] on link "Create new Assignment or Lesson" at bounding box center [361, 241] width 198 height 28
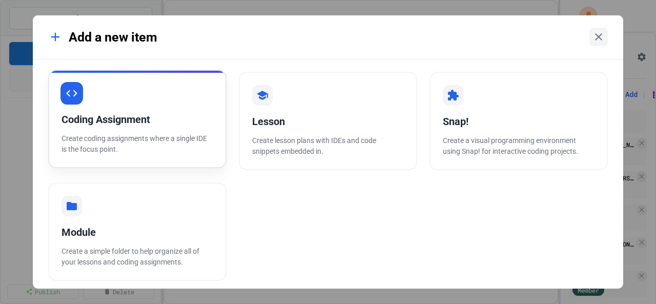
click at [98, 111] on div "Coding Assignment Create coding assignments where a single IDE is the focus poi…" at bounding box center [137, 119] width 178 height 98
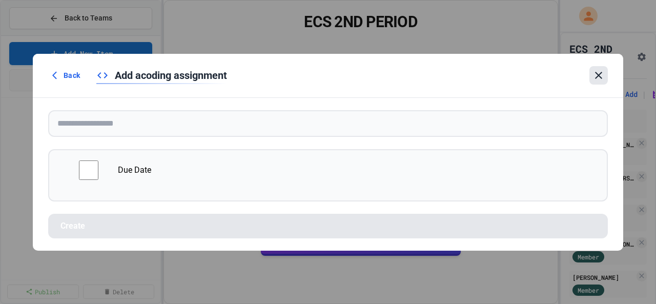
click at [602, 80] on icon at bounding box center [598, 75] width 12 height 12
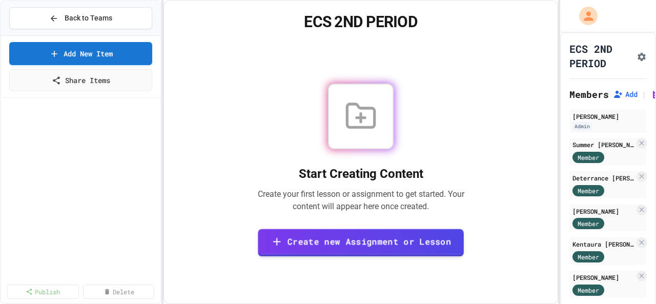
click at [365, 239] on link "Create new Assignment or Lesson" at bounding box center [361, 243] width 206 height 28
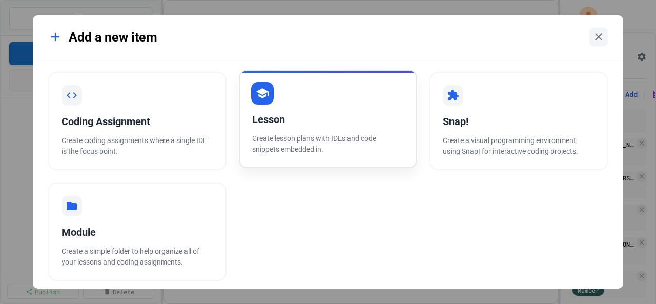
click at [268, 119] on div "Lesson" at bounding box center [328, 119] width 152 height 15
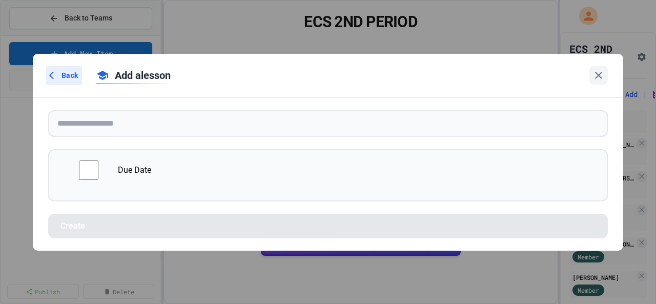
click at [67, 77] on span "Back" at bounding box center [69, 75] width 16 height 11
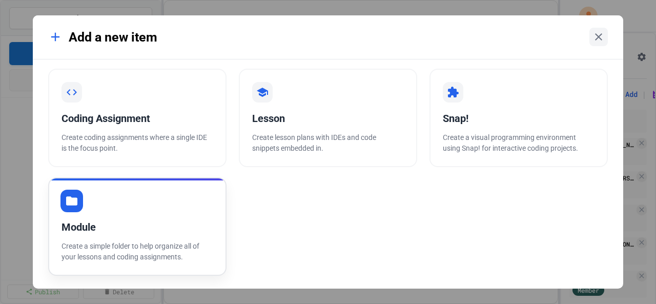
scroll to position [4, 0]
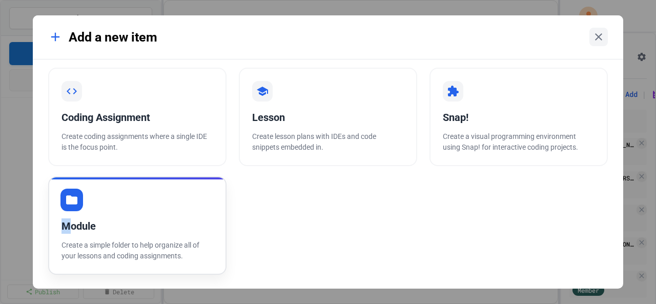
click at [67, 213] on div "Module Create a simple folder to help organize all of your lessons and coding a…" at bounding box center [137, 225] width 178 height 98
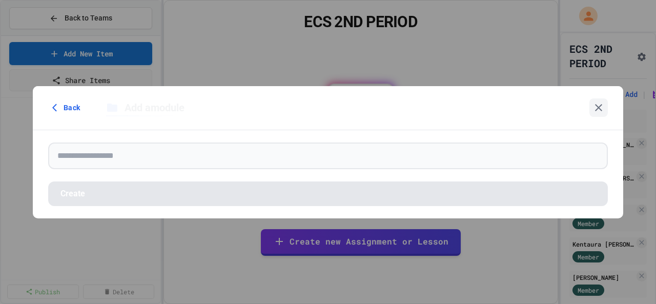
scroll to position [0, 0]
click at [63, 107] on span "Back" at bounding box center [69, 107] width 16 height 11
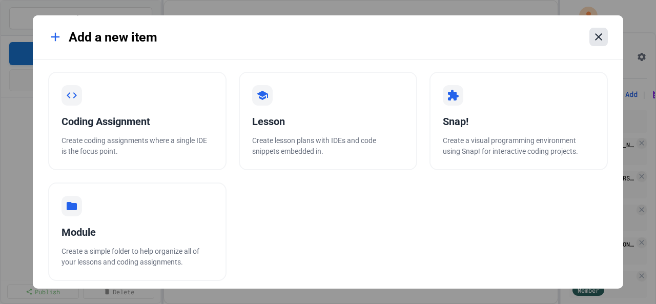
click at [600, 45] on div at bounding box center [598, 37] width 18 height 18
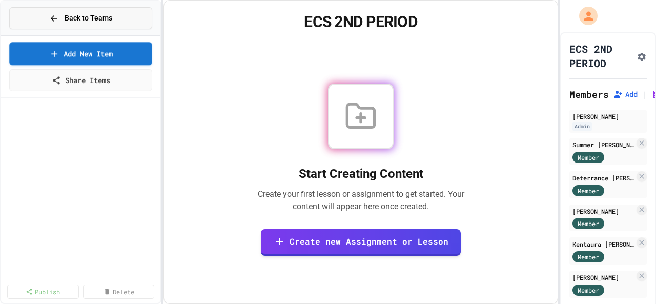
click at [76, 14] on span "Back to Teams" at bounding box center [89, 18] width 48 height 11
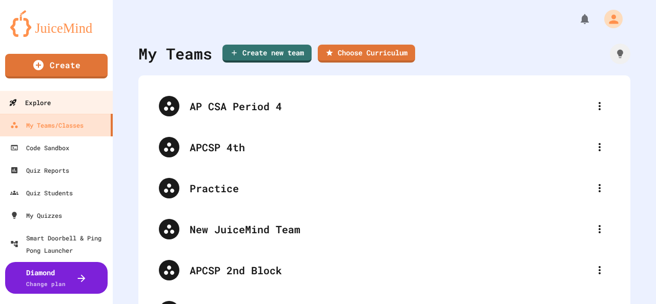
click at [29, 105] on div "Explore" at bounding box center [30, 102] width 42 height 13
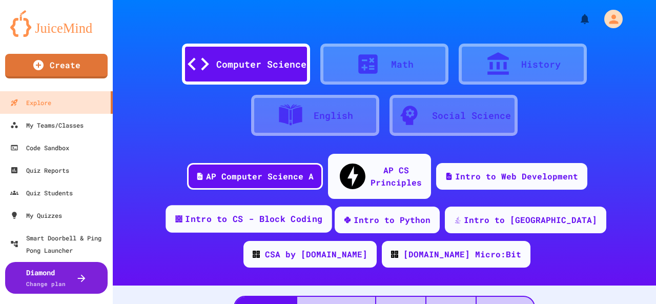
click at [242, 213] on div "Intro to CS - Block Coding" at bounding box center [253, 219] width 137 height 13
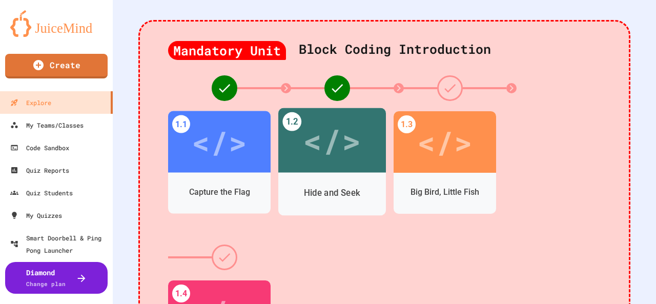
scroll to position [307, 0]
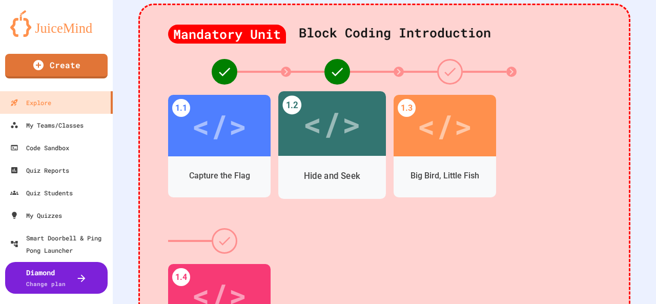
click at [337, 128] on div "</>" at bounding box center [332, 123] width 58 height 49
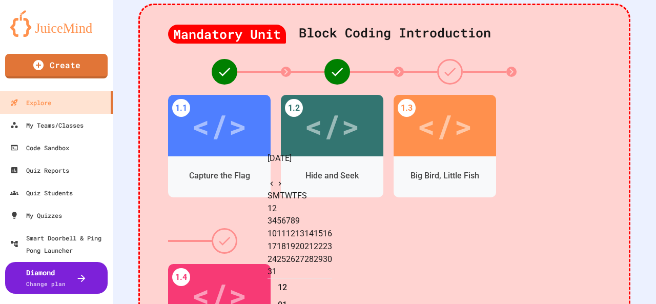
scroll to position [22, 0]
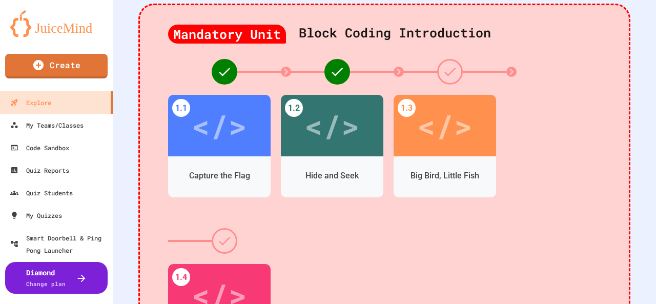
type input "**********"
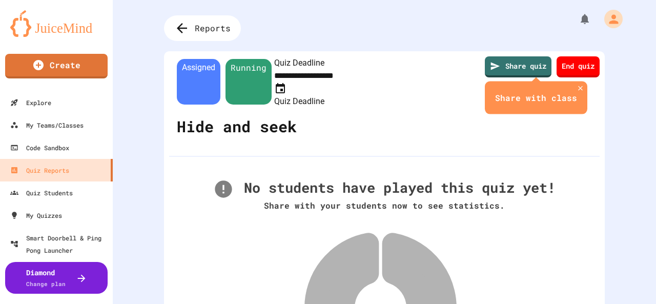
click at [511, 91] on div "Share with class" at bounding box center [536, 97] width 102 height 33
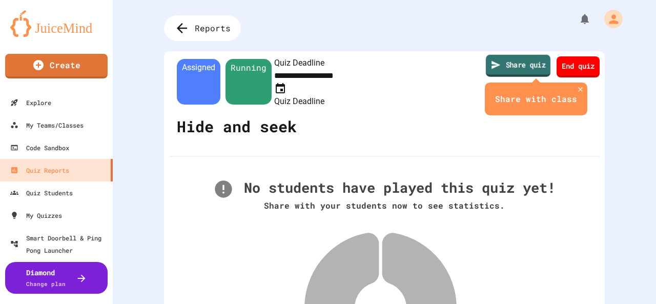
click at [500, 70] on link "Share quiz" at bounding box center [518, 66] width 65 height 22
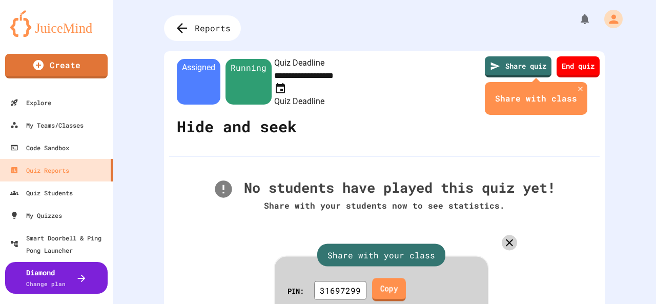
click at [390, 278] on link "Copy" at bounding box center [389, 289] width 34 height 23
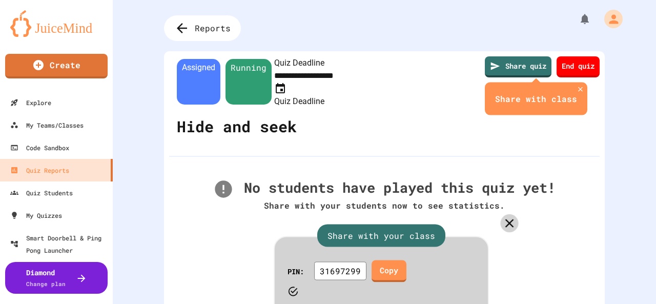
click at [502, 216] on icon at bounding box center [509, 223] width 14 height 14
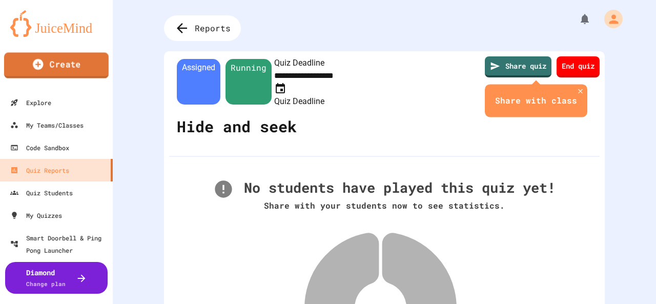
click at [54, 61] on link "Create" at bounding box center [56, 65] width 105 height 26
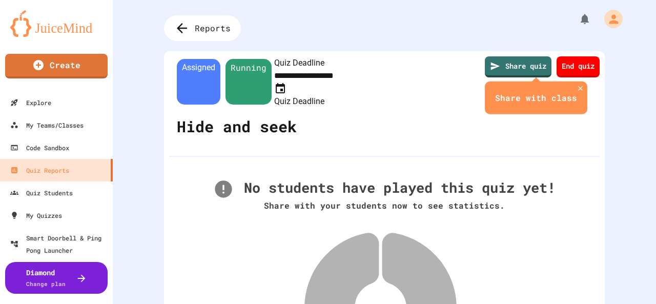
click at [193, 27] on div "Reports" at bounding box center [202, 28] width 85 height 28
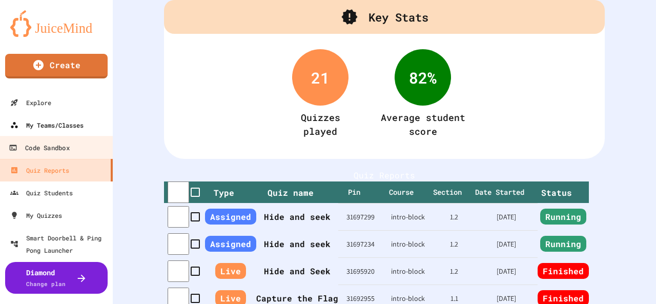
scroll to position [102, 0]
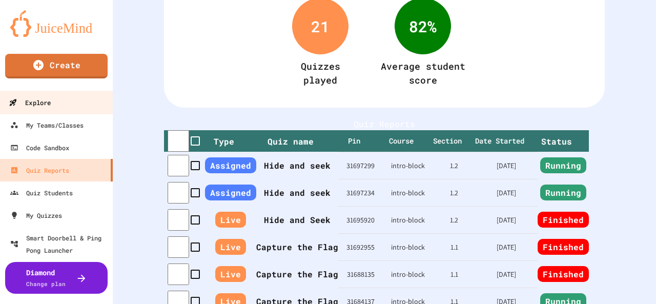
click at [33, 106] on div "Explore" at bounding box center [30, 102] width 42 height 13
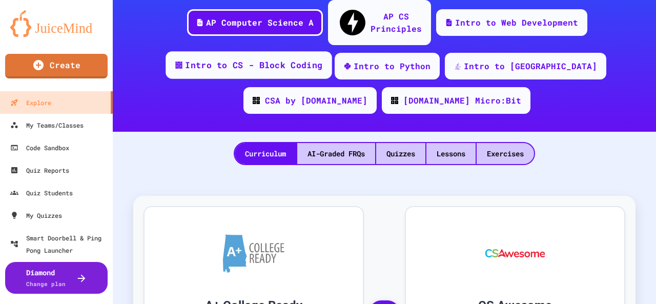
scroll to position [102, 0]
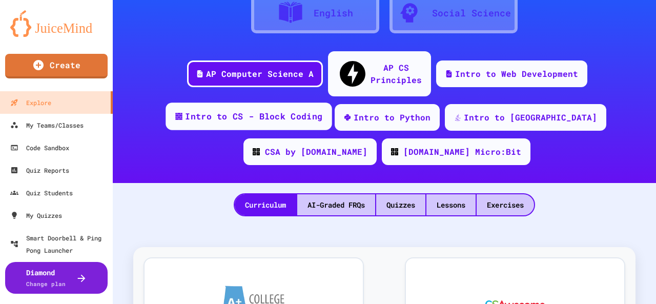
click at [232, 110] on div "Intro to CS - Block Coding" at bounding box center [253, 116] width 137 height 13
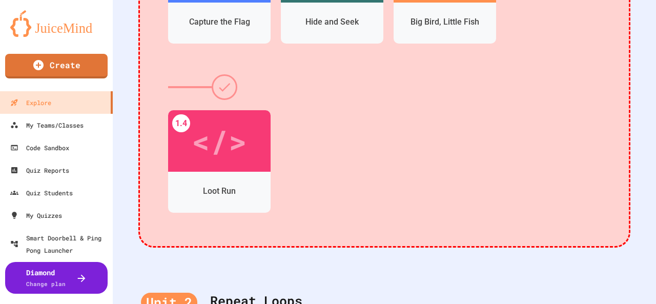
scroll to position [307, 0]
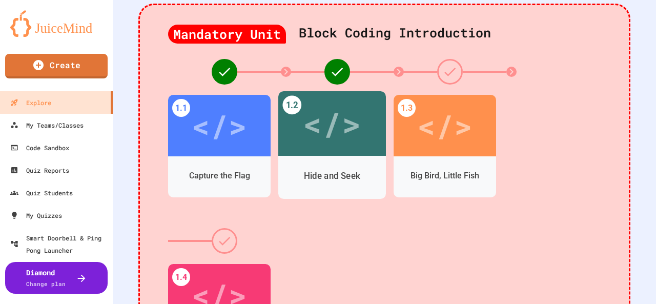
click at [333, 136] on div "</>" at bounding box center [332, 123] width 108 height 65
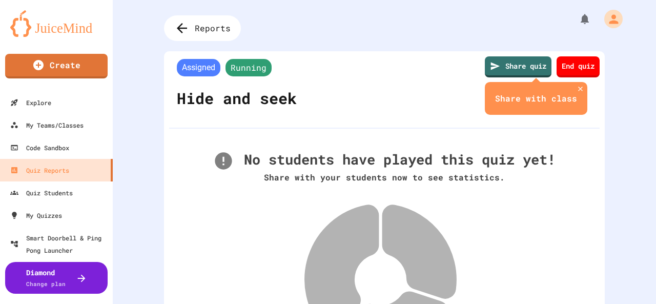
drag, startPoint x: 198, startPoint y: 67, endPoint x: 342, endPoint y: 67, distance: 144.5
click at [200, 67] on span "Assigned" at bounding box center [199, 67] width 44 height 17
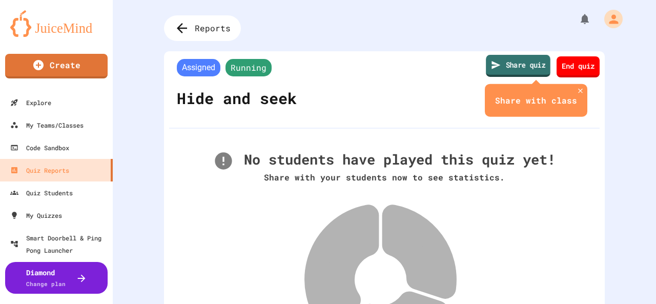
click at [496, 69] on link "Share quiz" at bounding box center [518, 66] width 65 height 22
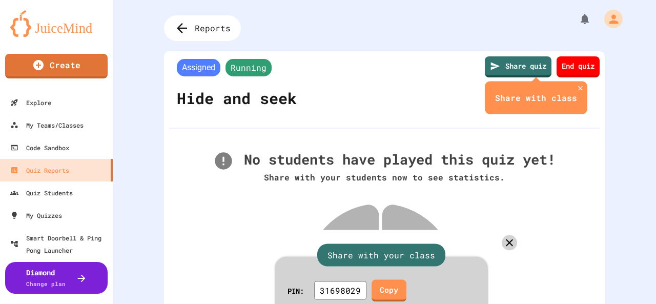
click at [42, 303] on div at bounding box center [328, 304] width 656 height 0
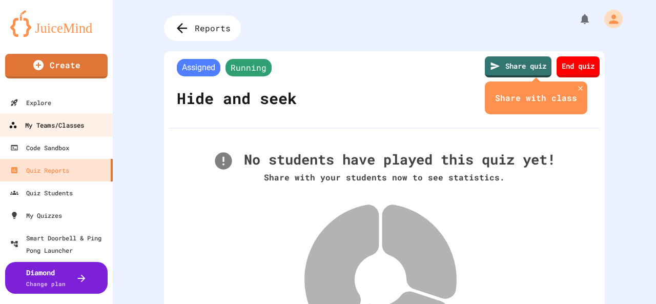
click at [44, 127] on div "My Teams/Classes" at bounding box center [46, 125] width 75 height 13
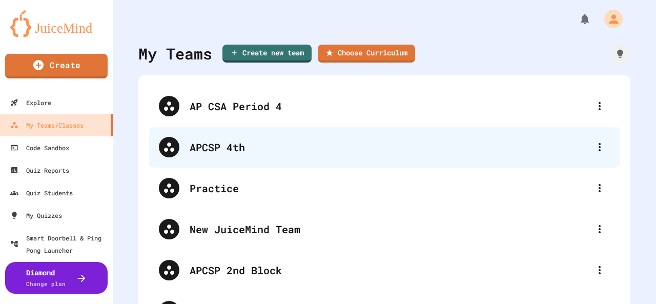
scroll to position [51, 0]
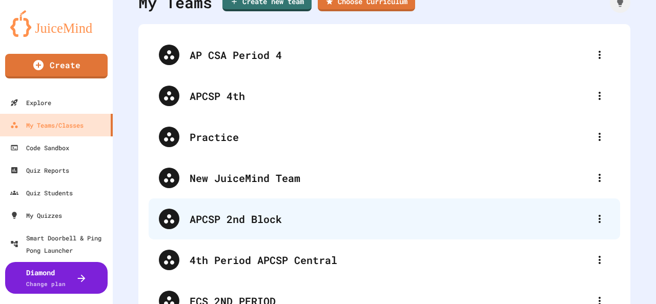
click at [242, 219] on div "APCSP 2nd Block" at bounding box center [390, 218] width 400 height 15
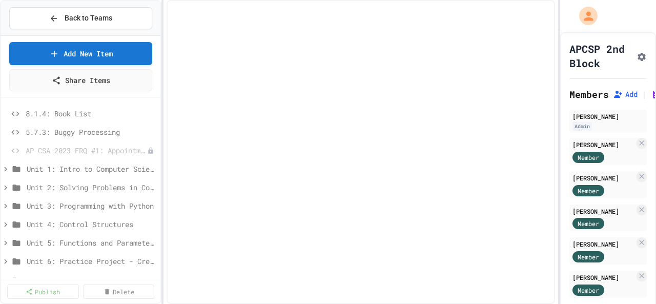
select select "*******"
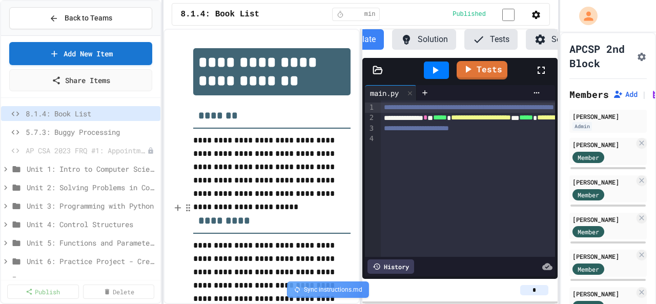
scroll to position [0, 60]
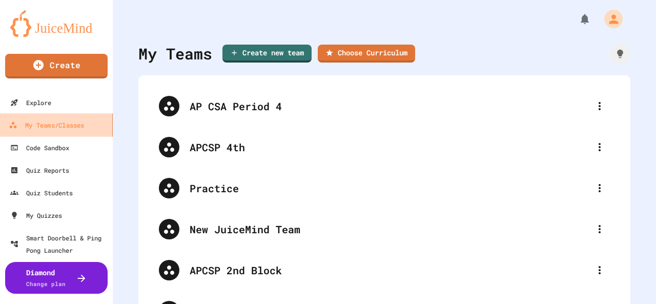
click at [65, 129] on div "My Teams/Classes" at bounding box center [46, 125] width 75 height 13
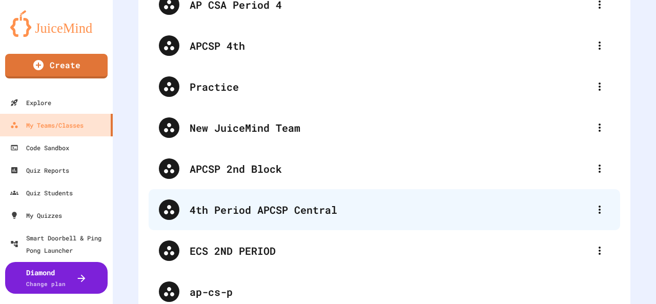
scroll to position [102, 0]
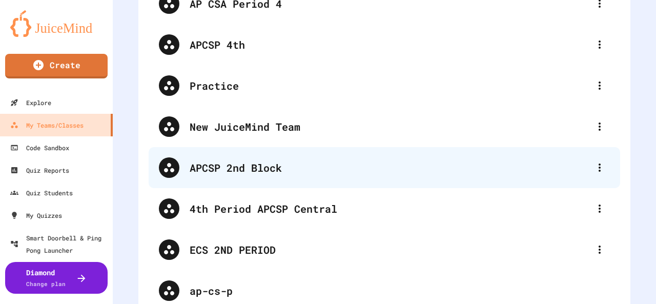
click at [209, 171] on div "APCSP 2nd Block" at bounding box center [390, 167] width 400 height 15
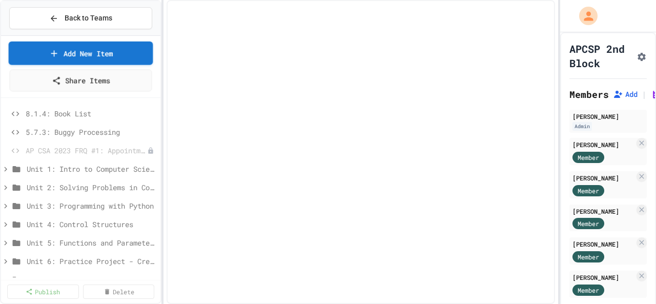
select select "*******"
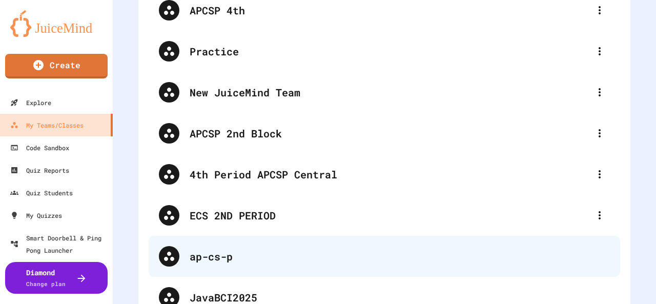
scroll to position [154, 0]
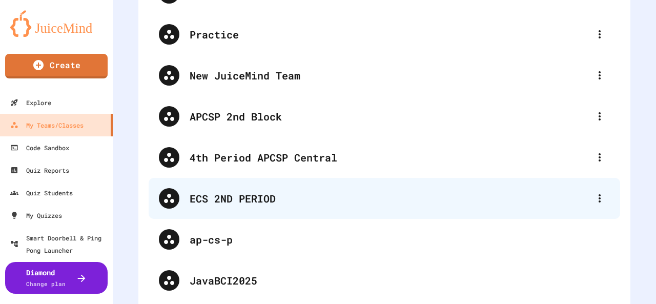
click at [198, 196] on div "ECS 2ND PERIOD" at bounding box center [390, 198] width 400 height 15
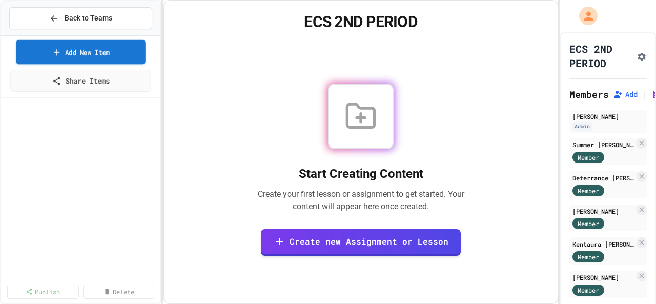
click at [114, 57] on link "Add New Item" at bounding box center [81, 52] width 130 height 24
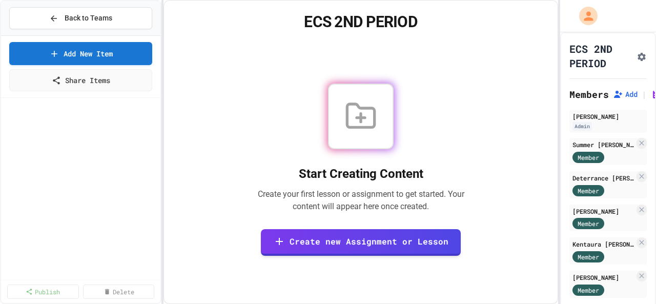
select select "**********"
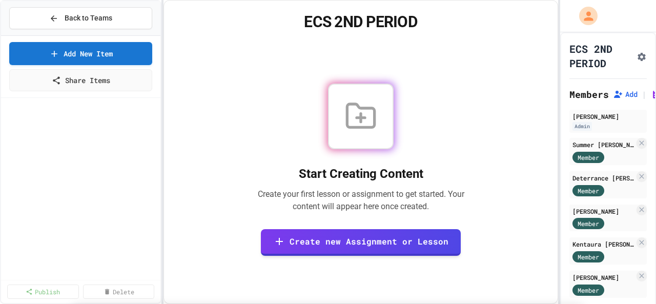
scroll to position [256, 0]
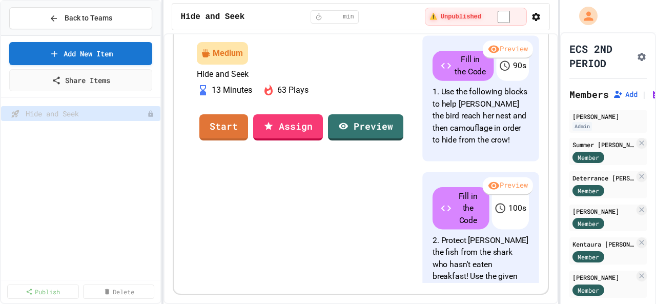
scroll to position [5, 0]
click at [247, 140] on link "Start" at bounding box center [224, 126] width 48 height 28
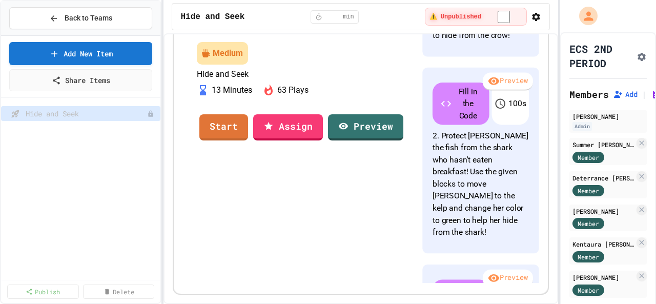
scroll to position [102, 0]
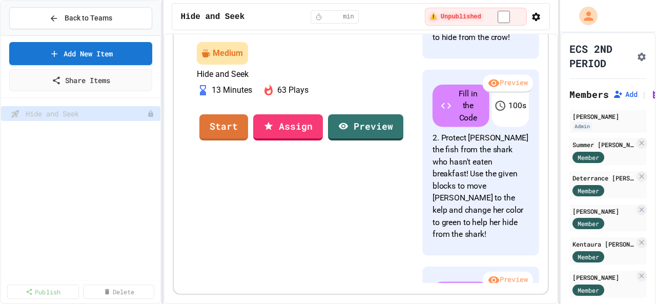
click at [56, 298] on div "Publish Delete" at bounding box center [80, 291] width 147 height 14
click at [56, 290] on link "Publish" at bounding box center [42, 290] width 67 height 15
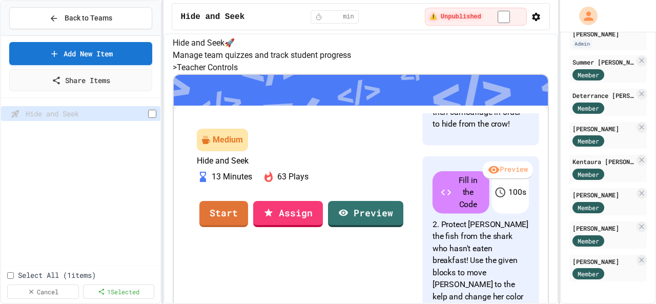
scroll to position [0, 0]
click at [61, 12] on button "Back to Teams" at bounding box center [80, 18] width 143 height 22
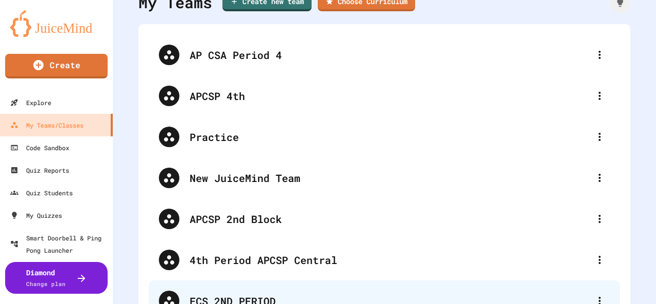
scroll to position [102, 0]
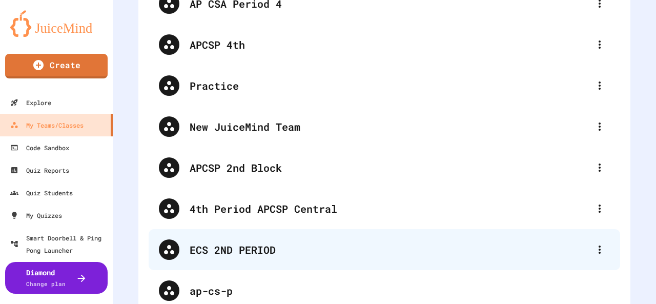
click at [265, 245] on div "ECS 2ND PERIOD" at bounding box center [390, 249] width 400 height 15
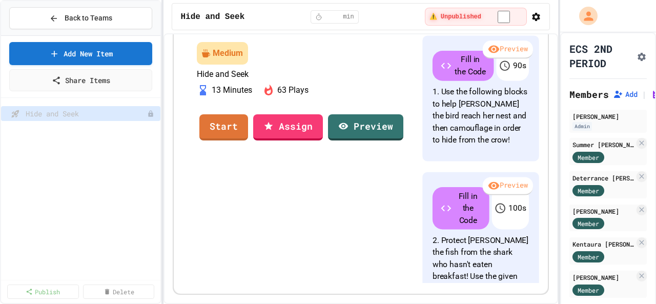
scroll to position [5, 0]
click at [322, 112] on link "Assign" at bounding box center [288, 126] width 69 height 28
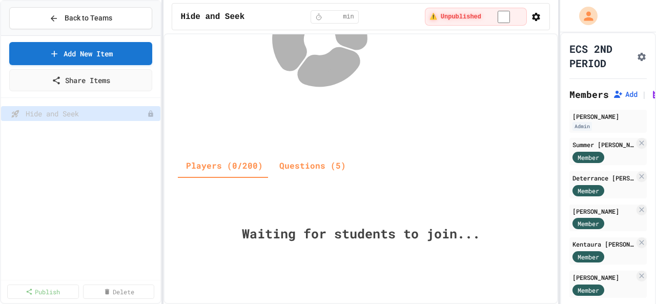
scroll to position [348, 0]
click at [267, 153] on button "Players (0/200)" at bounding box center [224, 165] width 93 height 25
click at [66, 14] on span "Back to Teams" at bounding box center [89, 18] width 48 height 11
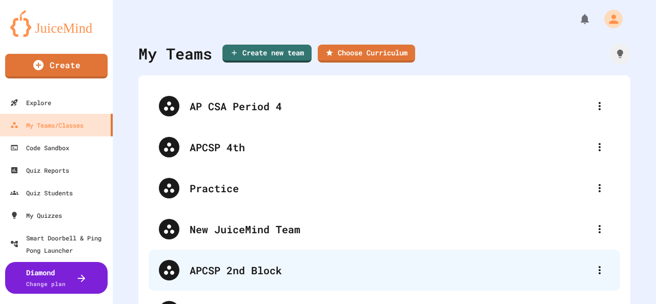
click at [256, 272] on div "APCSP 2nd Block" at bounding box center [390, 269] width 400 height 15
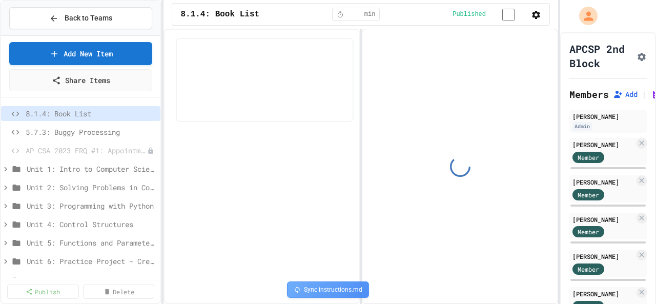
select select "*******"
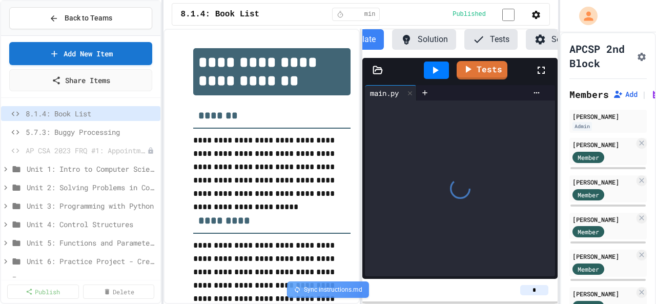
scroll to position [0, 60]
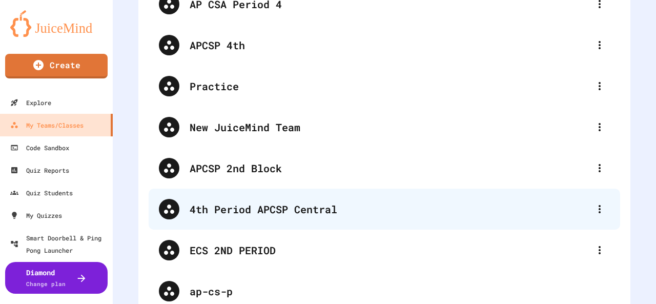
scroll to position [102, 0]
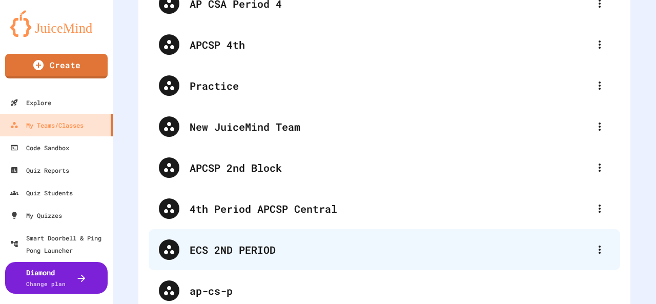
click at [236, 250] on div "ECS 2ND PERIOD" at bounding box center [390, 249] width 400 height 15
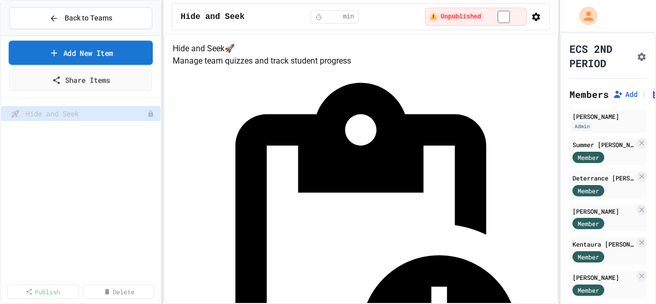
click at [89, 55] on link "Add New Item" at bounding box center [81, 52] width 144 height 24
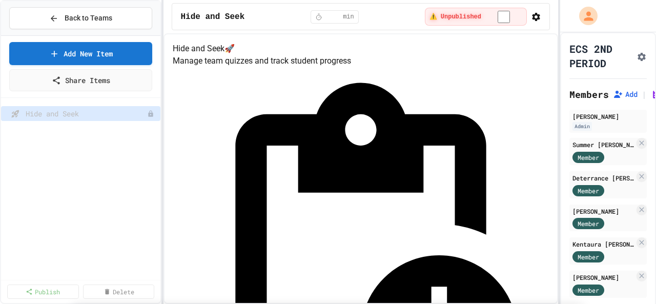
select select "**********"
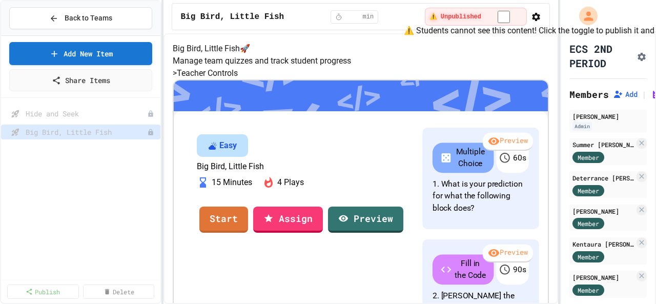
click at [475, 15] on span "⚠️ Unpublished" at bounding box center [455, 17] width 52 height 8
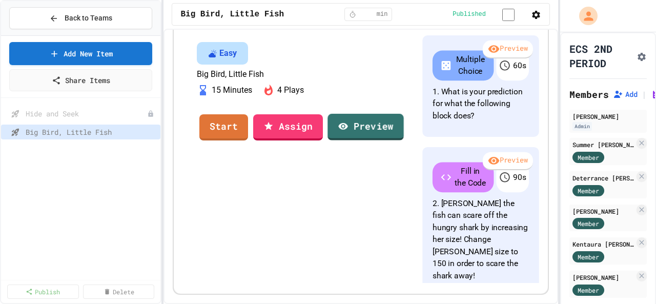
scroll to position [5, 0]
click at [322, 122] on link "Assign" at bounding box center [288, 126] width 68 height 28
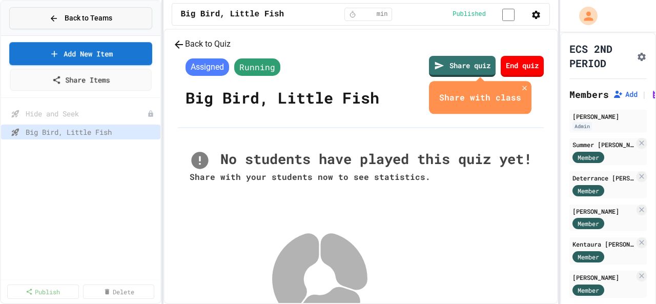
click at [59, 20] on div "Back to Teams" at bounding box center [80, 18] width 63 height 11
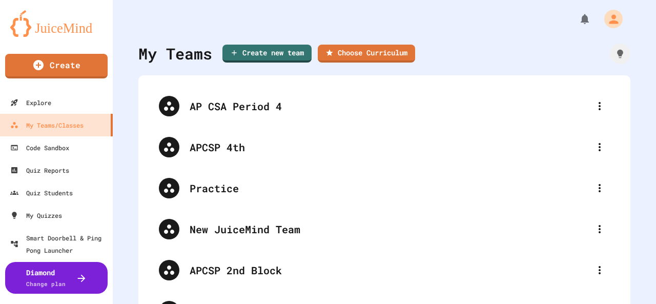
scroll to position [102, 0]
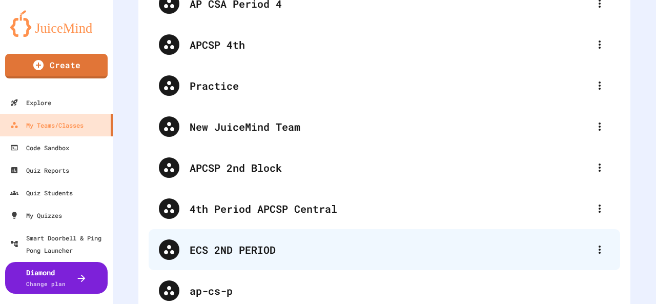
click at [214, 253] on div "ECS 2ND PERIOD" at bounding box center [390, 249] width 400 height 15
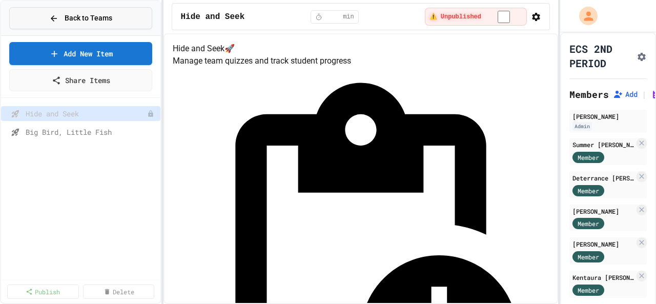
click at [111, 20] on span "Back to Teams" at bounding box center [89, 18] width 48 height 11
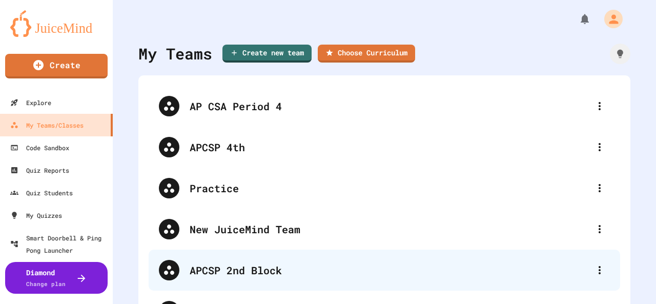
click at [257, 268] on div "APCSP 2nd Block" at bounding box center [390, 269] width 400 height 15
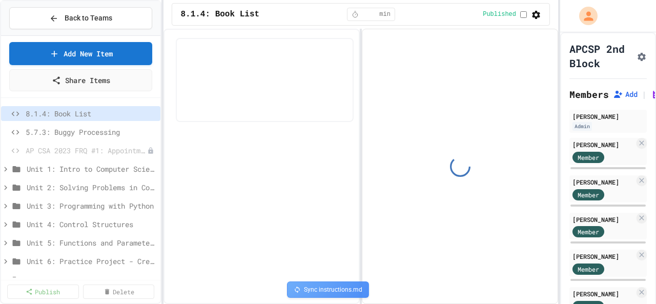
select select "*******"
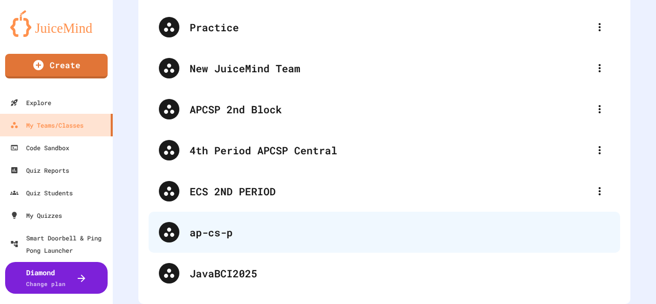
scroll to position [169, 0]
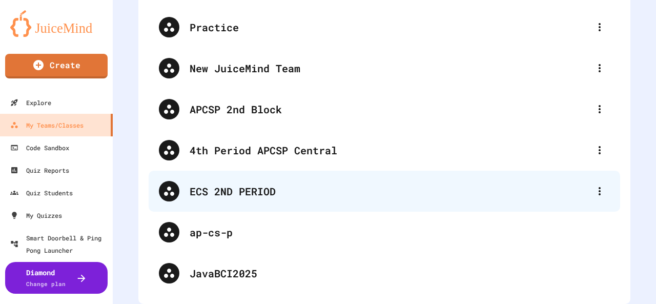
click at [238, 189] on div "ECS 2ND PERIOD" at bounding box center [390, 190] width 400 height 15
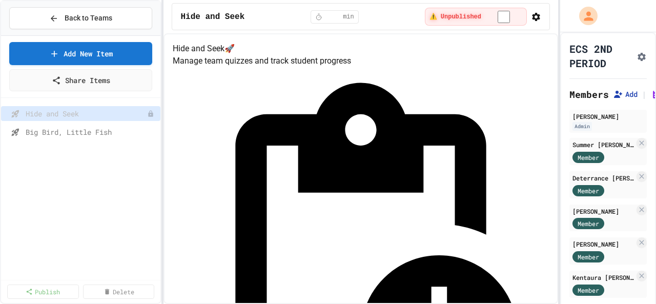
click at [632, 99] on button "Add" at bounding box center [625, 94] width 25 height 10
click at [63, 10] on button "Back to Teams" at bounding box center [80, 18] width 143 height 22
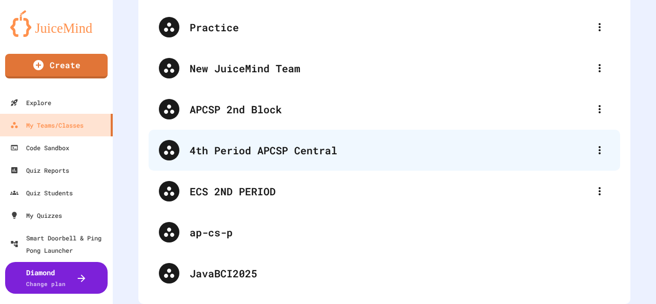
scroll to position [169, 0]
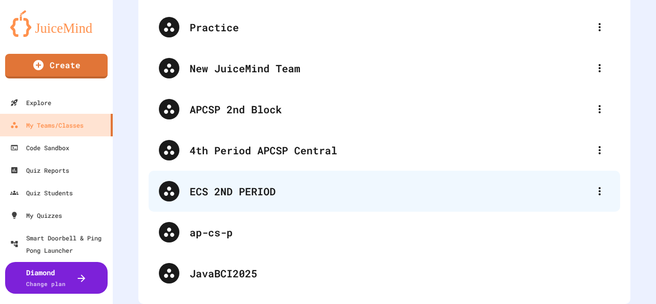
click at [238, 193] on div "ECS 2ND PERIOD" at bounding box center [384, 191] width 471 height 41
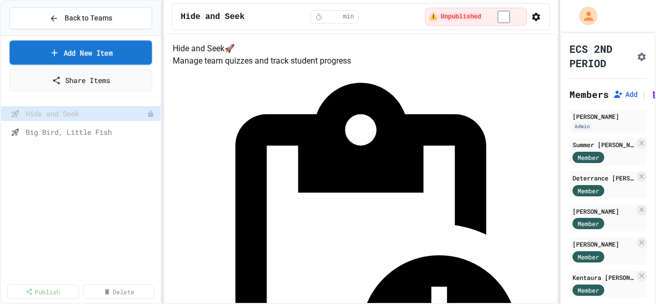
click at [89, 52] on link "Add New Item" at bounding box center [81, 52] width 142 height 24
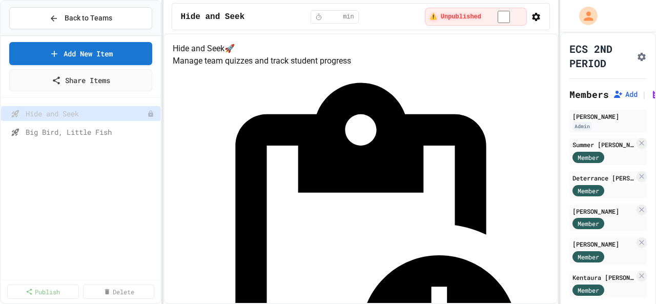
click at [49, 17] on button "Back to Teams" at bounding box center [80, 18] width 143 height 22
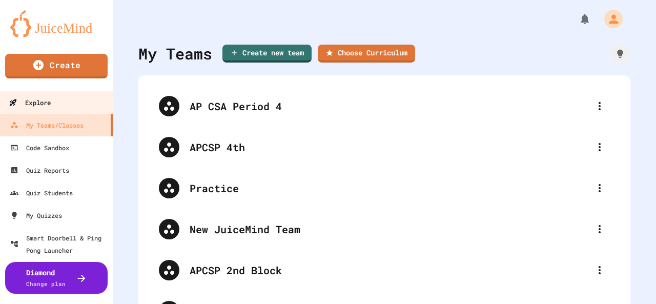
click at [56, 102] on link "Explore" at bounding box center [56, 102] width 116 height 23
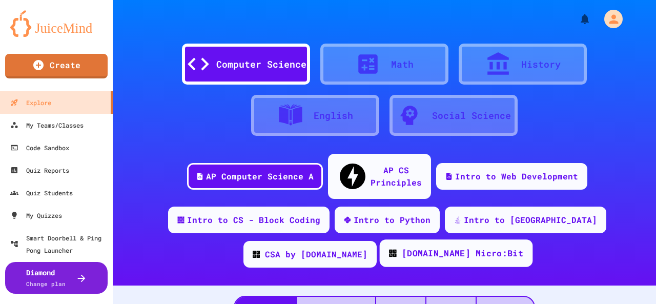
scroll to position [51, 0]
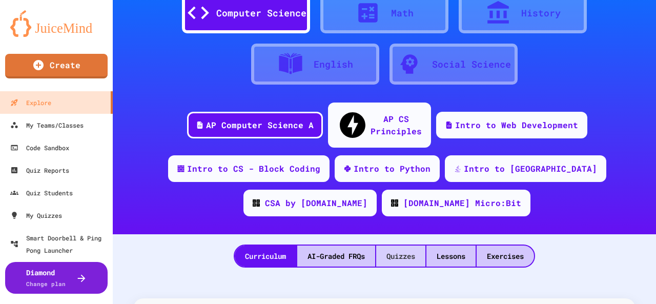
click at [382, 245] on div "Quizzes" at bounding box center [400, 255] width 49 height 21
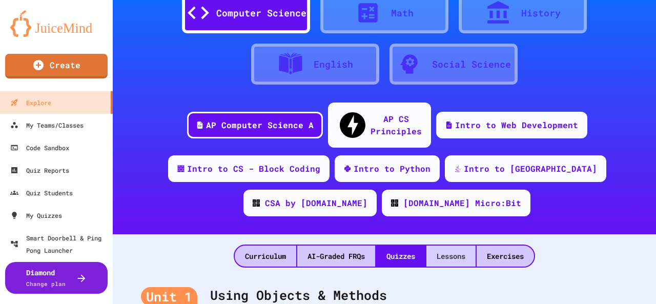
click at [441, 245] on div "Lessons" at bounding box center [450, 255] width 49 height 21
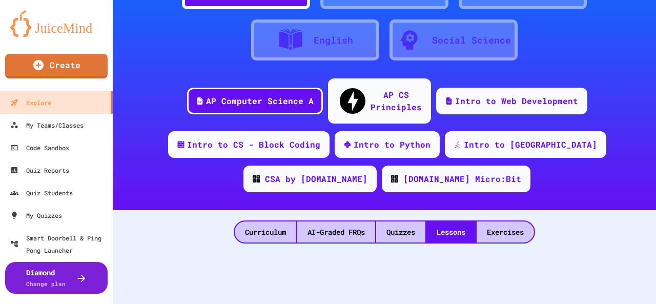
scroll to position [107, 0]
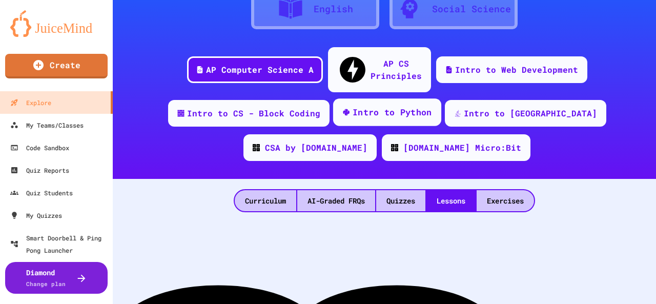
click at [377, 106] on div "Intro to Python" at bounding box center [392, 112] width 79 height 13
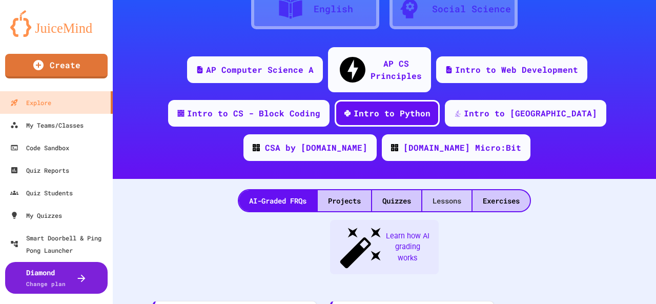
click at [459, 191] on div "Lessons" at bounding box center [446, 200] width 49 height 21
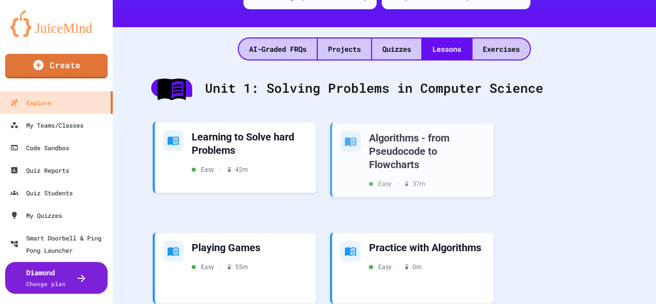
scroll to position [260, 0]
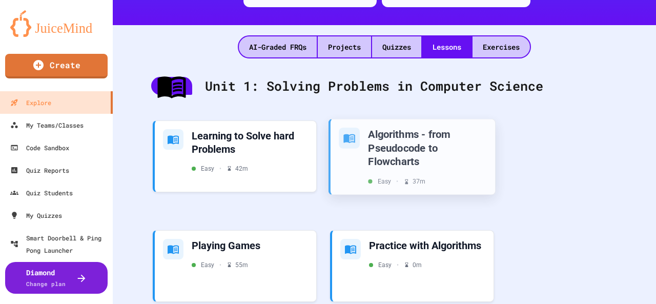
click at [401, 138] on div "Algorithms - from Pseudocode to Flowcharts" at bounding box center [427, 147] width 119 height 41
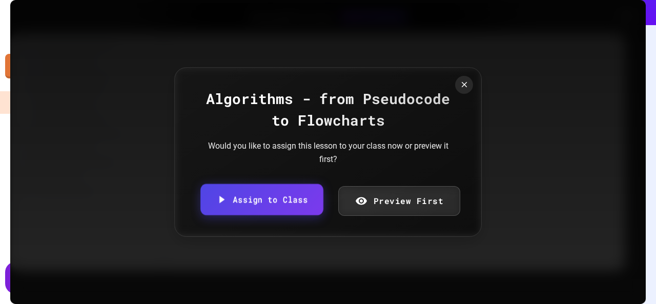
click at [266, 203] on link "Assign to Class" at bounding box center [261, 199] width 122 height 31
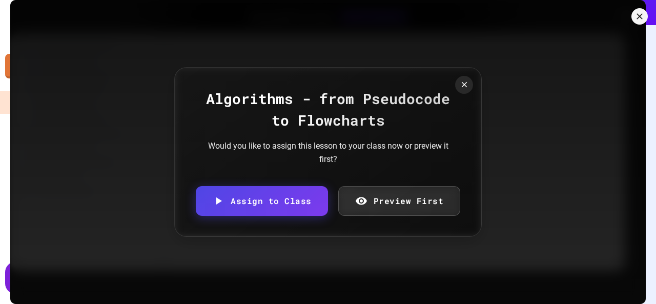
click at [244, 176] on body "We are updating our servers at 7PM EST on 3/11/2025. JuiceMind should continue …" at bounding box center [328, 152] width 656 height 304
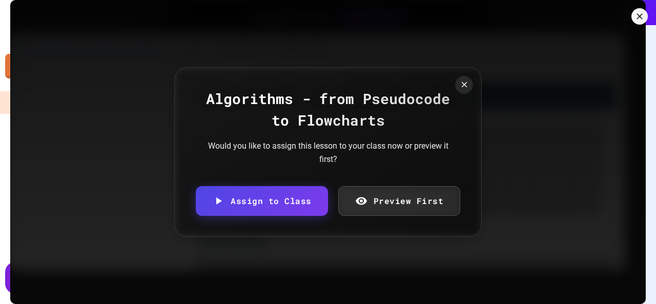
type input "**********"
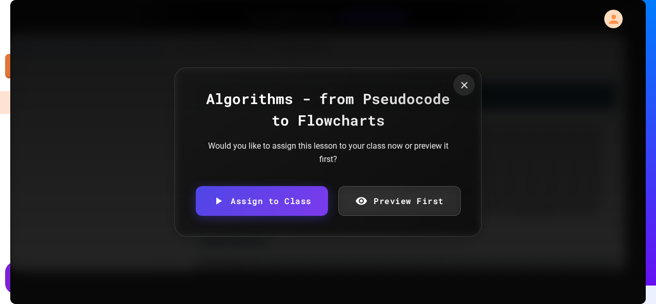
click at [465, 89] on icon at bounding box center [464, 84] width 11 height 11
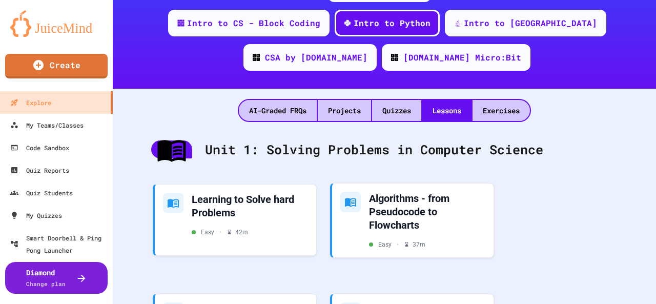
scroll to position [256, 0]
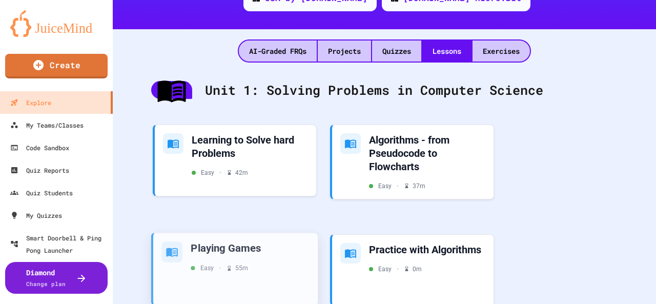
click at [236, 263] on div "Easy • 55 m" at bounding box center [219, 267] width 57 height 9
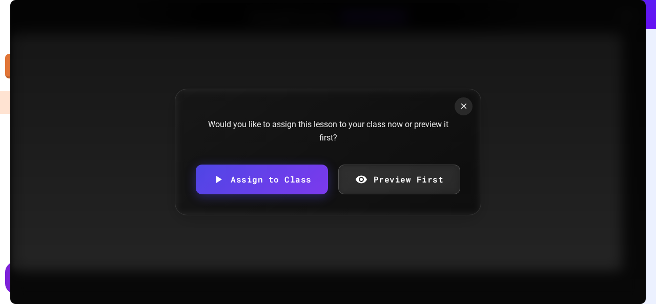
click at [246, 179] on link "Assign to Class" at bounding box center [262, 179] width 132 height 30
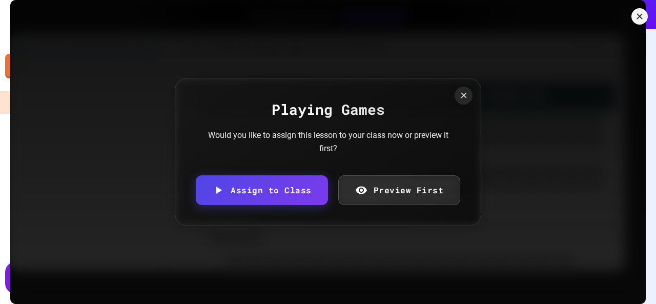
click at [277, 176] on body "We are updating our servers at 7PM EST on 3/11/2025. JuiceMind should continue …" at bounding box center [328, 152] width 656 height 304
type input "**********"
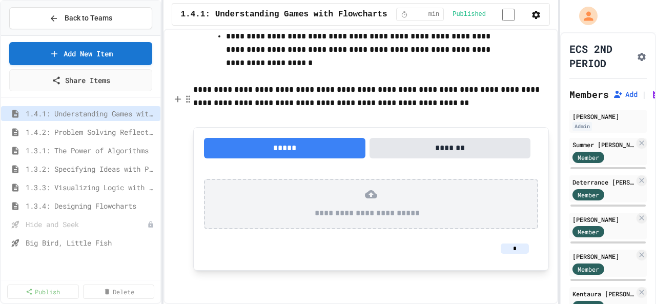
scroll to position [575, 0]
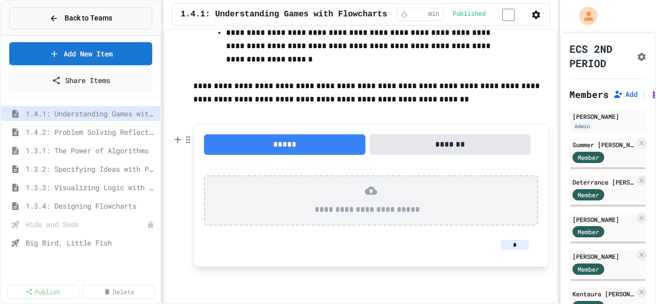
click at [74, 17] on span "Back to Teams" at bounding box center [89, 18] width 48 height 11
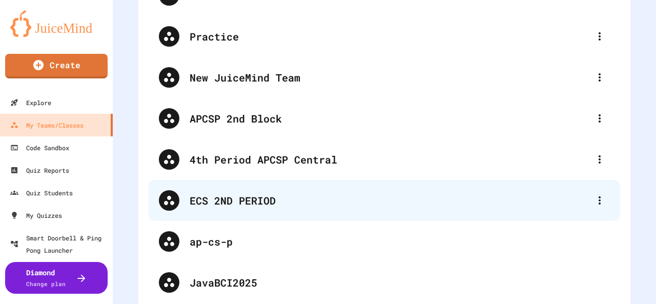
scroll to position [154, 0]
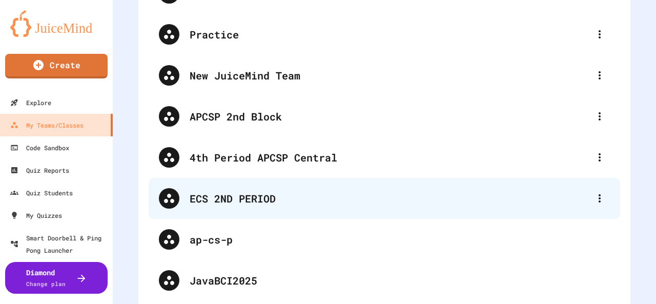
click at [230, 208] on div "ECS 2ND PERIOD" at bounding box center [384, 198] width 471 height 41
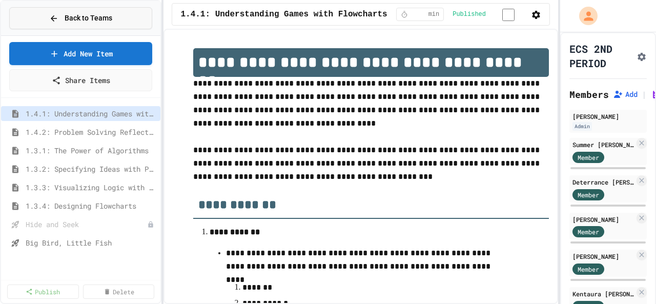
click at [47, 23] on button "Back to Teams" at bounding box center [80, 18] width 143 height 22
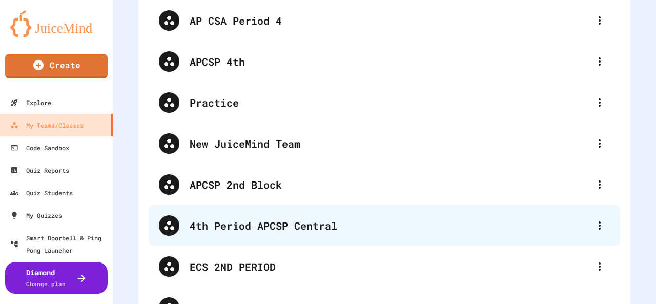
scroll to position [102, 0]
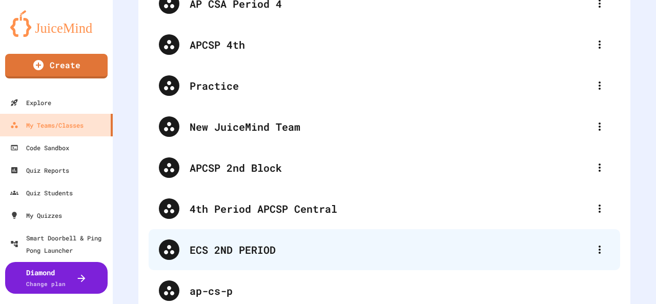
click at [245, 257] on div "ECS 2ND PERIOD" at bounding box center [390, 249] width 400 height 15
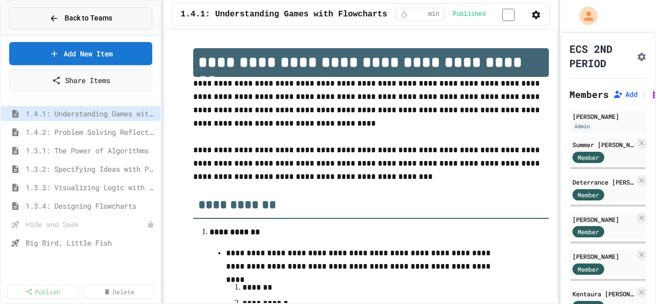
click at [33, 16] on button "Back to Teams" at bounding box center [80, 18] width 143 height 22
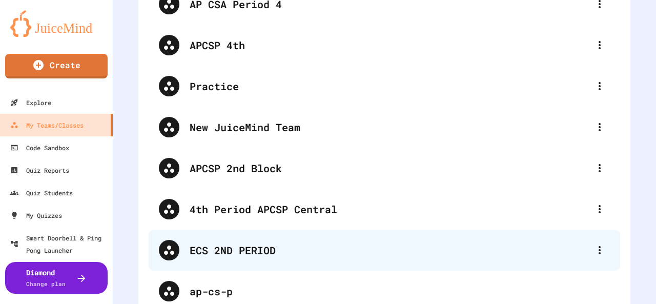
scroll to position [102, 0]
click at [256, 252] on div "ECS 2ND PERIOD" at bounding box center [390, 249] width 400 height 15
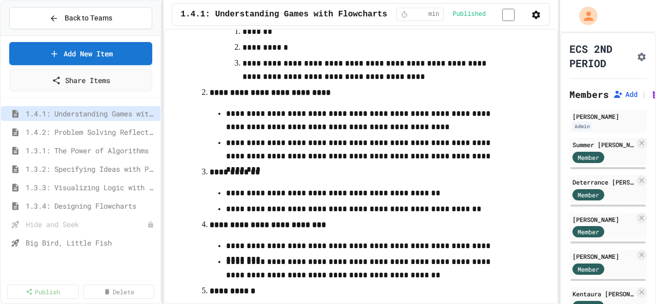
scroll to position [256, 0]
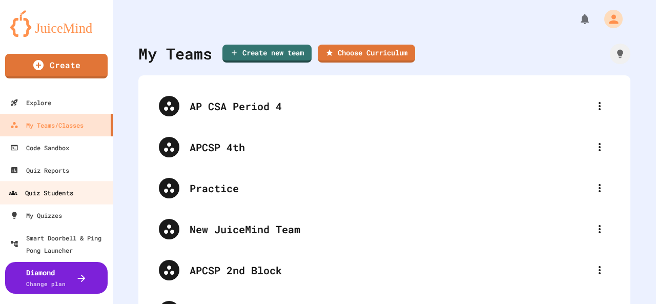
click at [38, 189] on div "Quiz Students" at bounding box center [41, 193] width 65 height 13
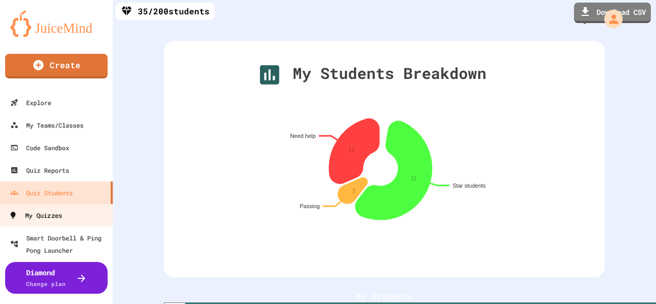
click at [37, 214] on div "My Quizzes" at bounding box center [35, 215] width 53 height 13
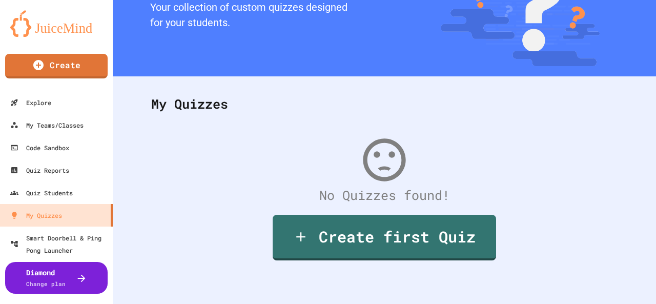
scroll to position [85, 0]
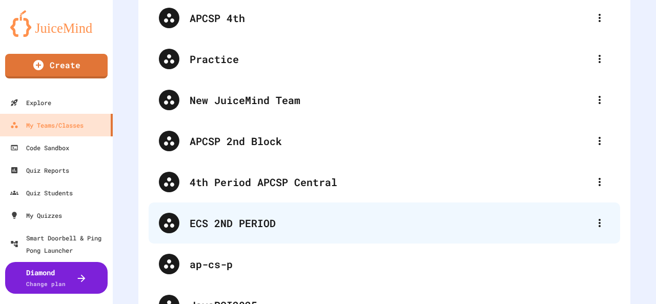
scroll to position [169, 0]
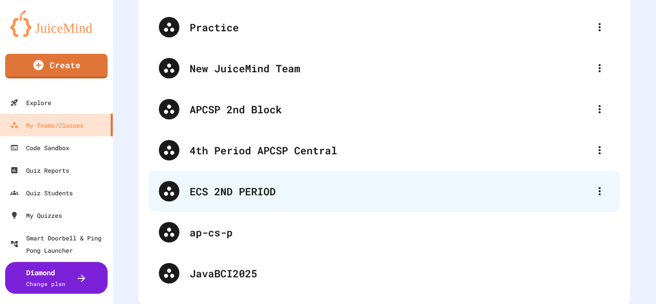
click at [224, 183] on div "ECS 2ND PERIOD" at bounding box center [390, 190] width 400 height 15
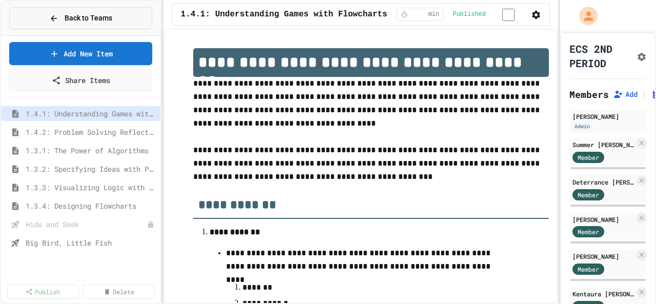
click at [92, 24] on button "Back to Teams" at bounding box center [80, 18] width 143 height 22
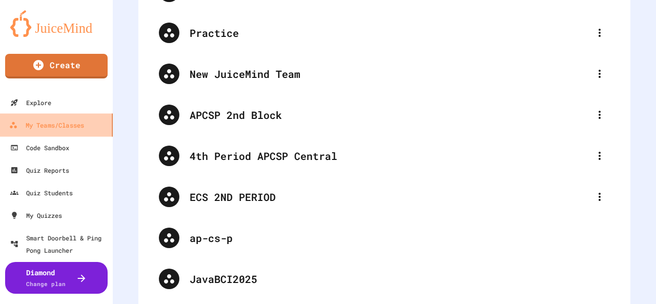
scroll to position [169, 0]
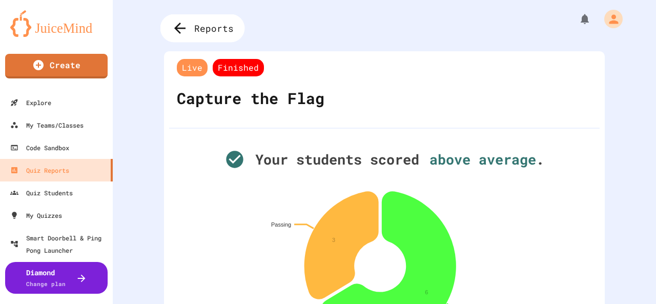
click at [186, 29] on icon at bounding box center [180, 28] width 17 height 17
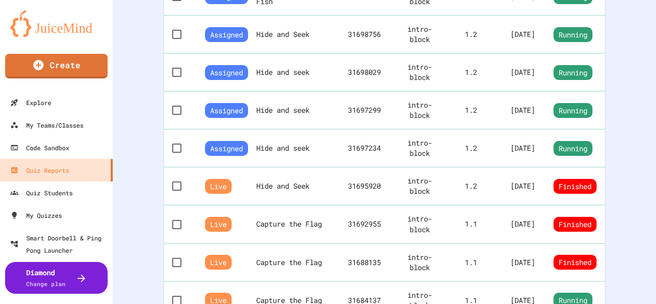
scroll to position [307, 0]
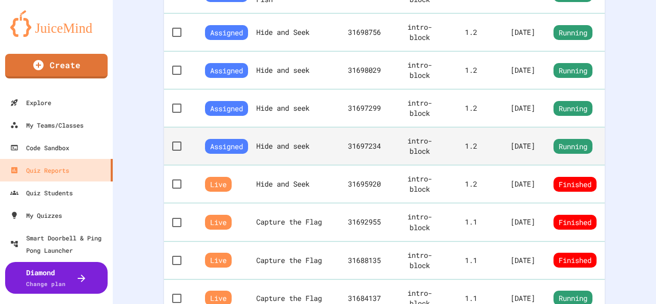
click at [248, 142] on span "Assigned" at bounding box center [226, 146] width 43 height 15
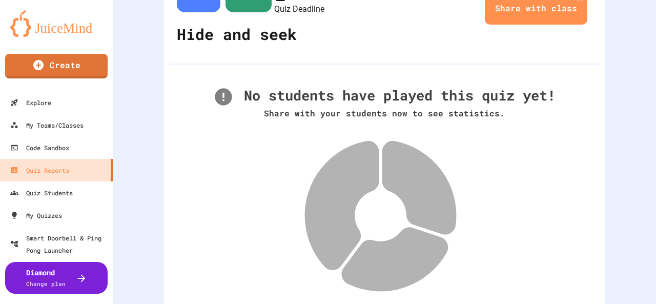
scroll to position [102, 0]
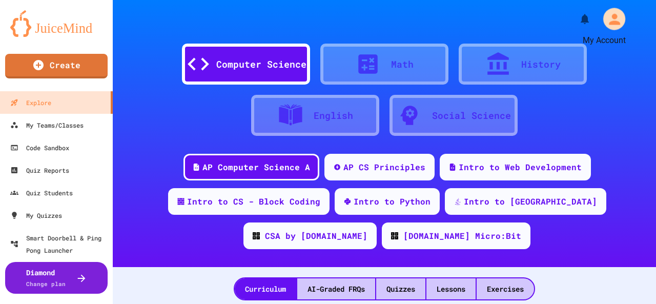
click at [606, 18] on icon "My Account" at bounding box center [614, 19] width 16 height 16
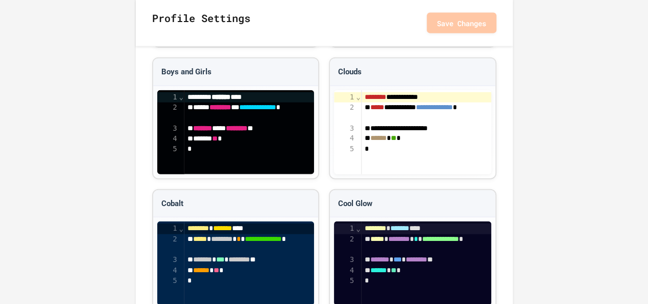
scroll to position [1273, 0]
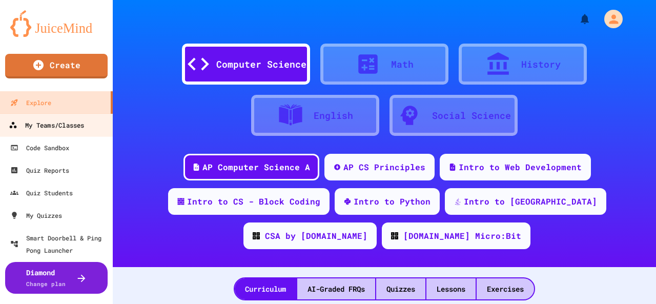
click at [72, 124] on div "My Teams/Classes" at bounding box center [46, 125] width 75 height 13
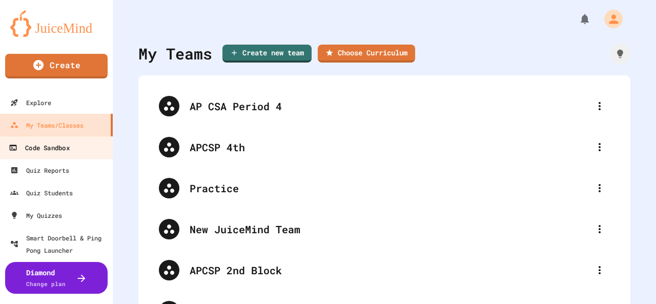
click at [51, 148] on div "Code Sandbox" at bounding box center [39, 147] width 60 height 13
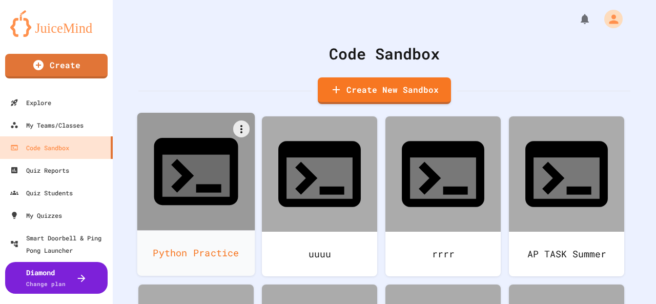
click at [192, 166] on icon at bounding box center [196, 171] width 101 height 101
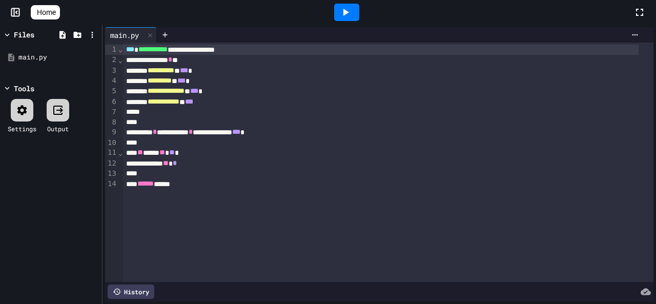
click at [348, 12] on icon at bounding box center [346, 12] width 6 height 7
